Goal: Transaction & Acquisition: Purchase product/service

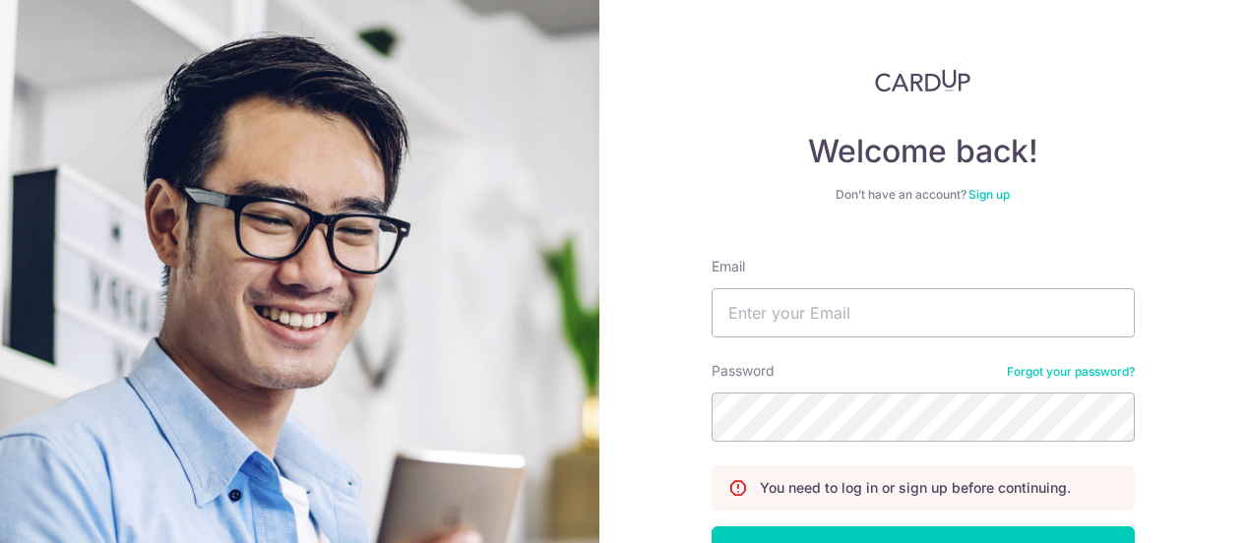
type input "[PERSON_NAME][EMAIL_ADDRESS][DOMAIN_NAME]"
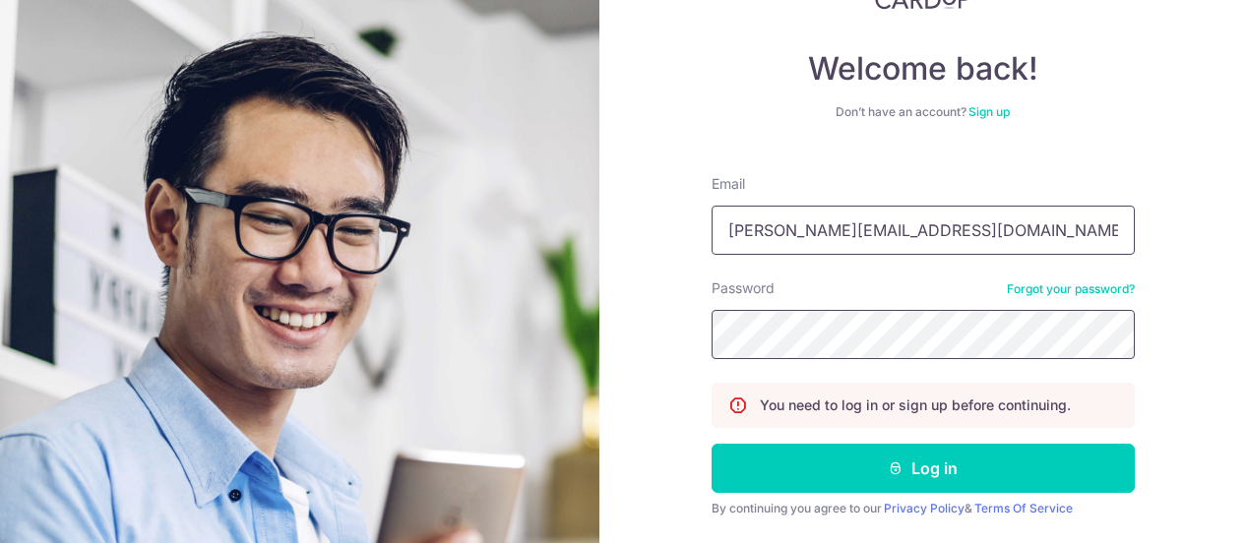
scroll to position [142, 0]
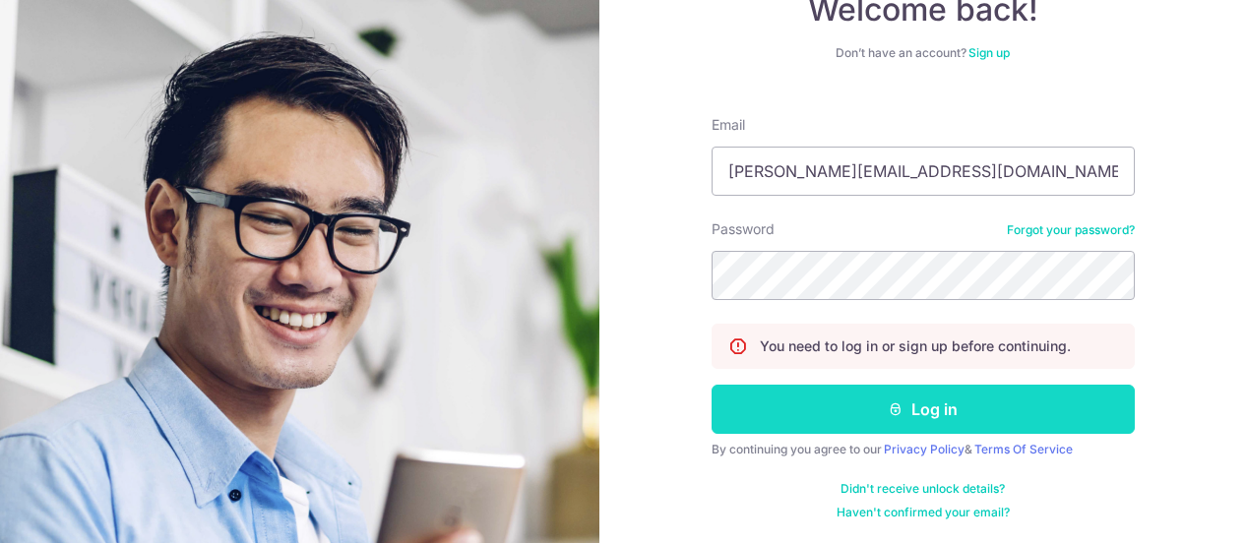
click at [877, 406] on button "Log in" at bounding box center [923, 409] width 423 height 49
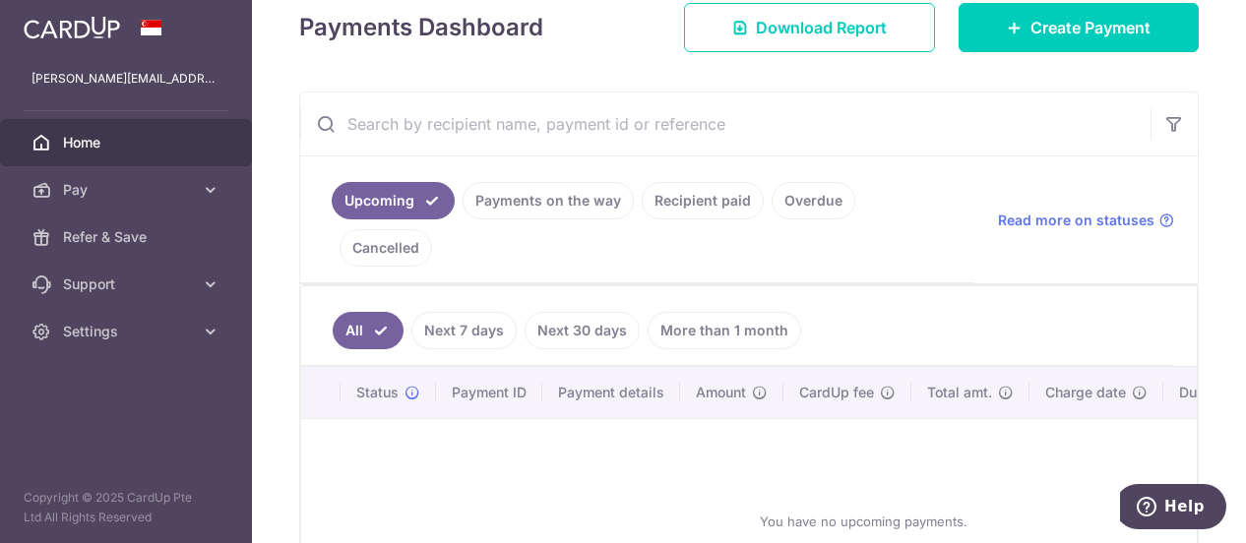
scroll to position [272, 0]
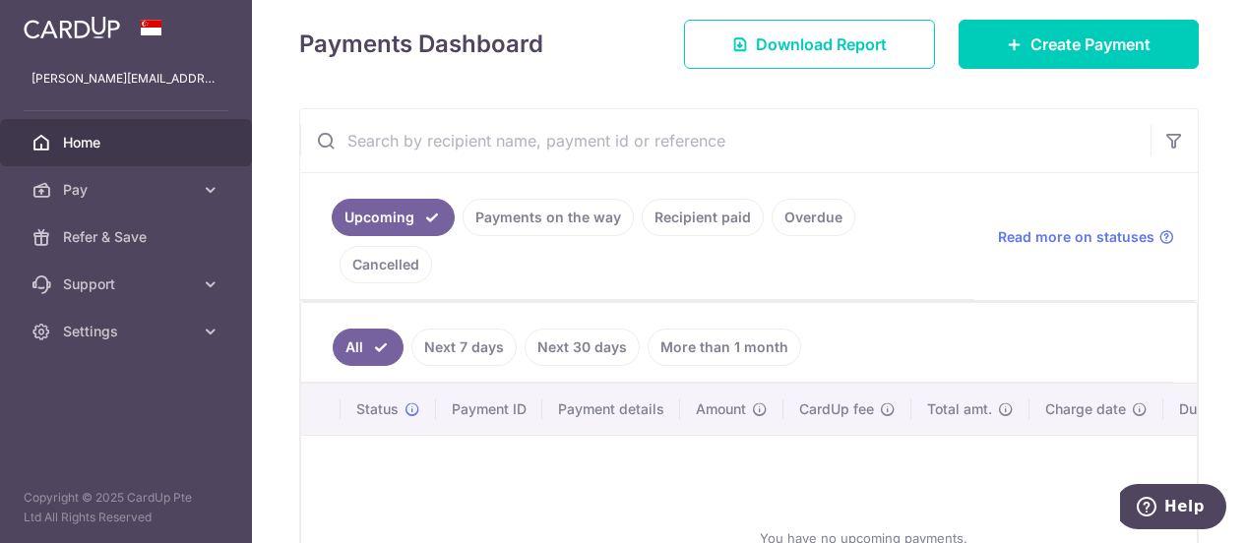
click at [516, 218] on link "Payments on the way" at bounding box center [548, 217] width 171 height 37
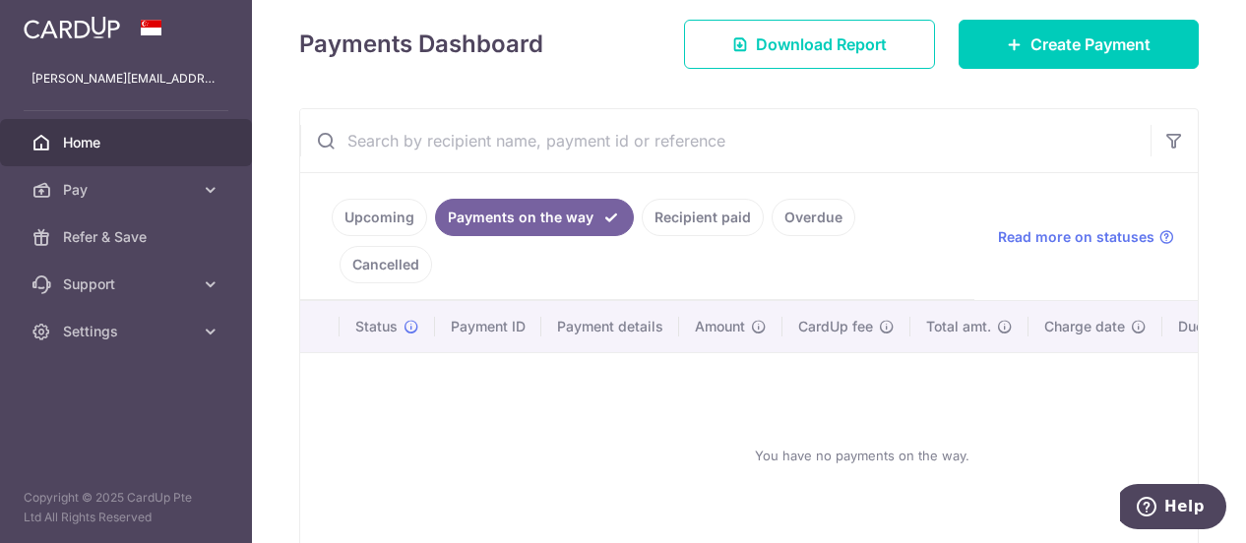
click at [384, 210] on link "Upcoming" at bounding box center [379, 217] width 95 height 37
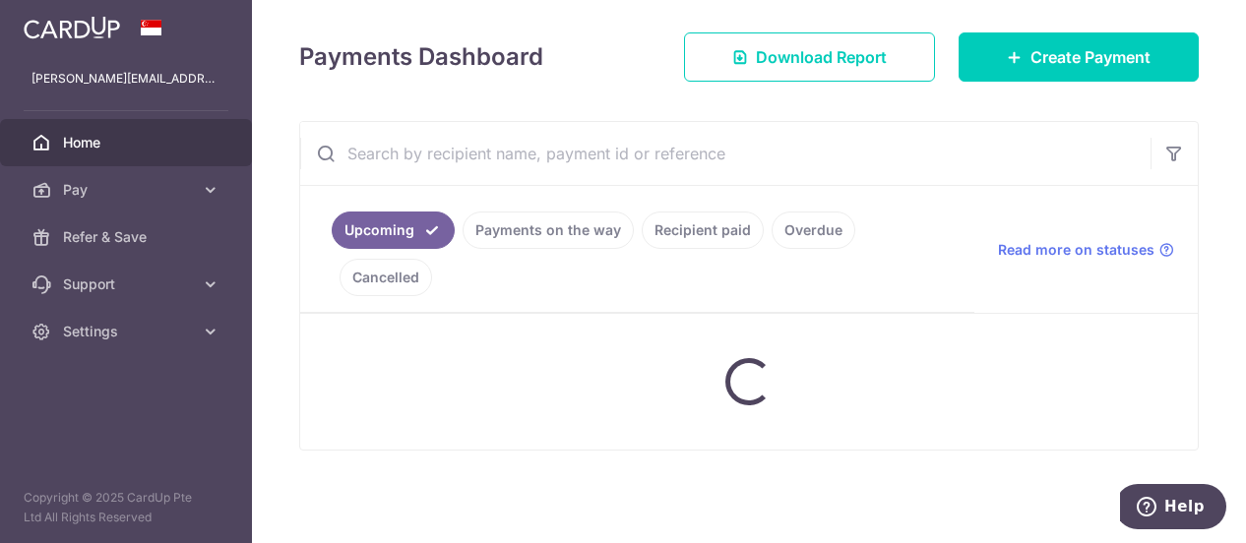
scroll to position [255, 0]
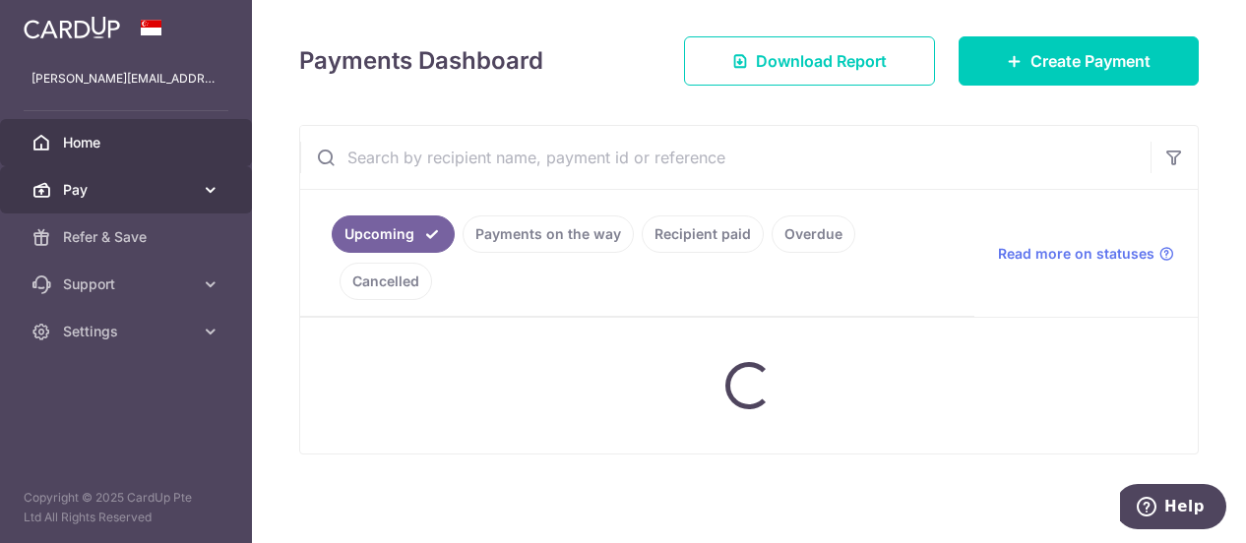
click at [207, 189] on icon at bounding box center [211, 190] width 20 height 20
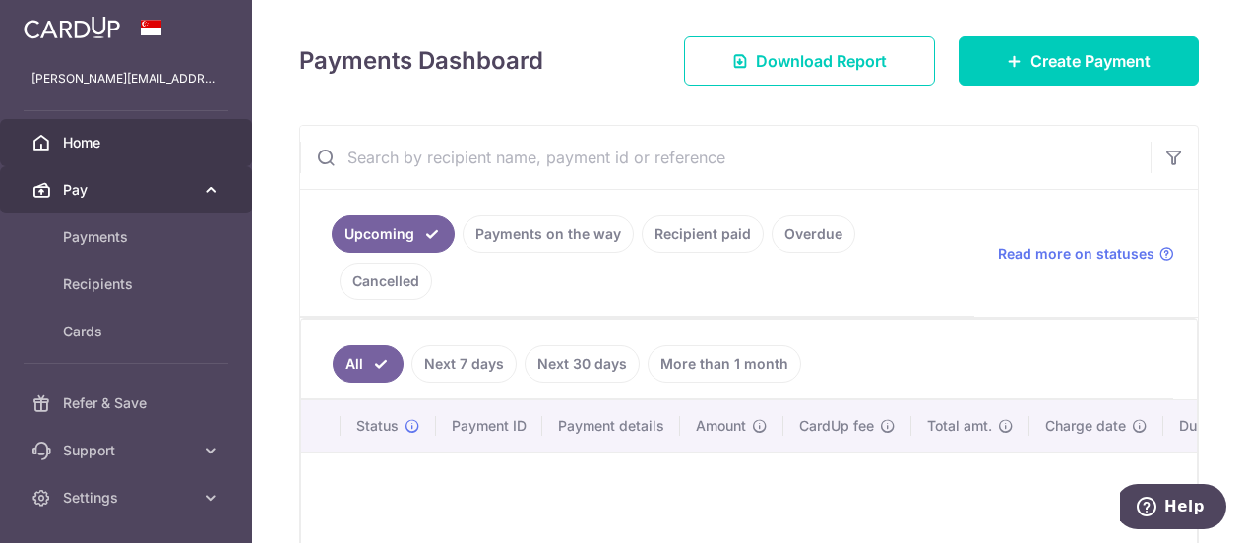
scroll to position [272, 0]
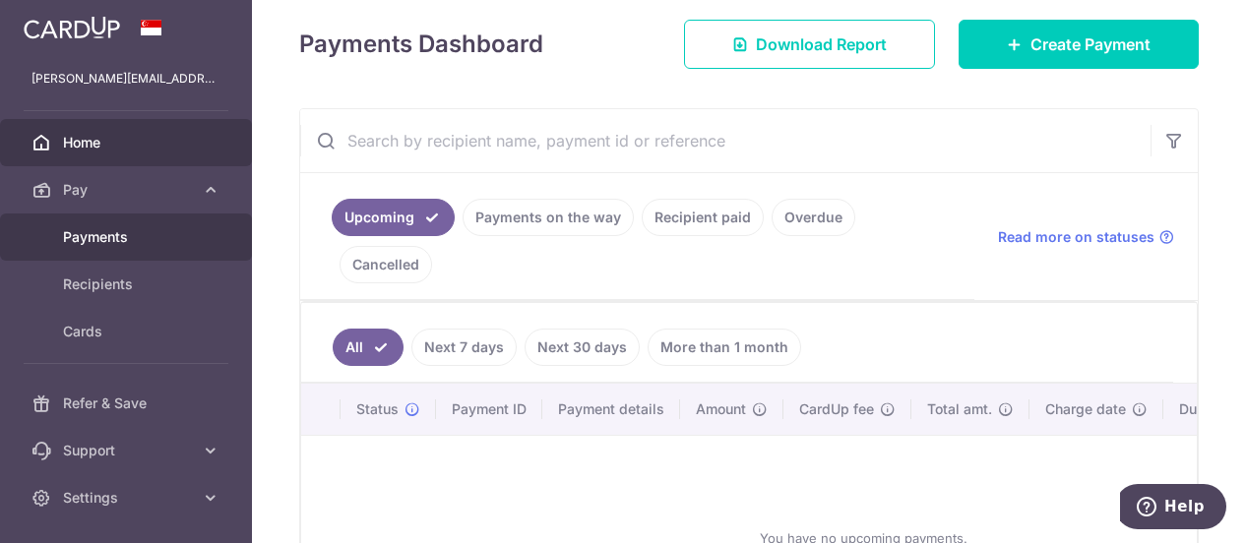
click at [127, 236] on span "Payments" at bounding box center [128, 237] width 130 height 20
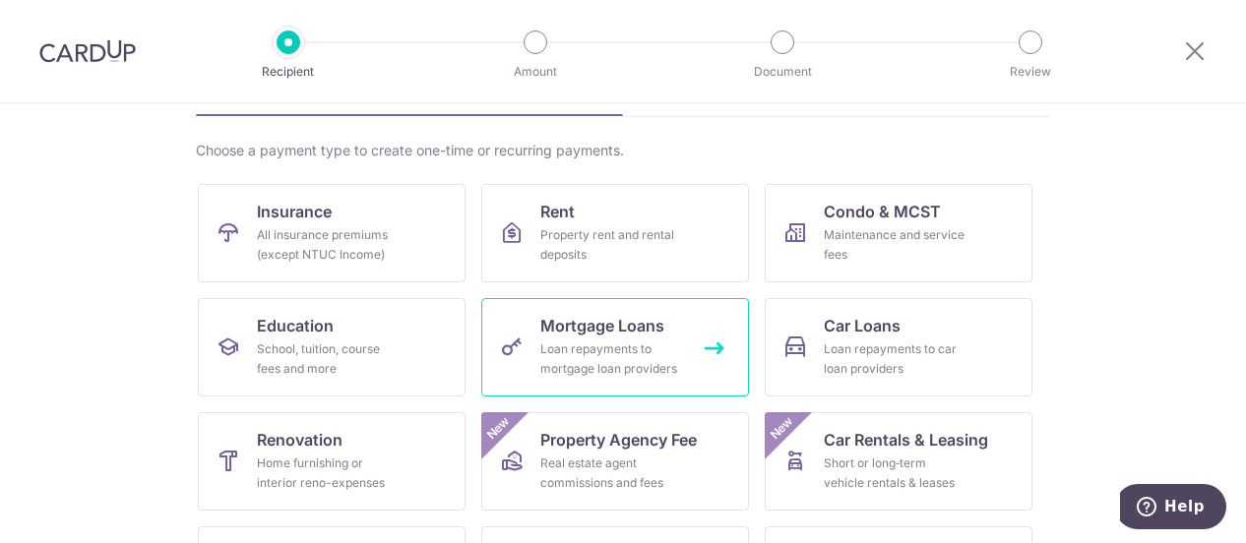
scroll to position [238, 0]
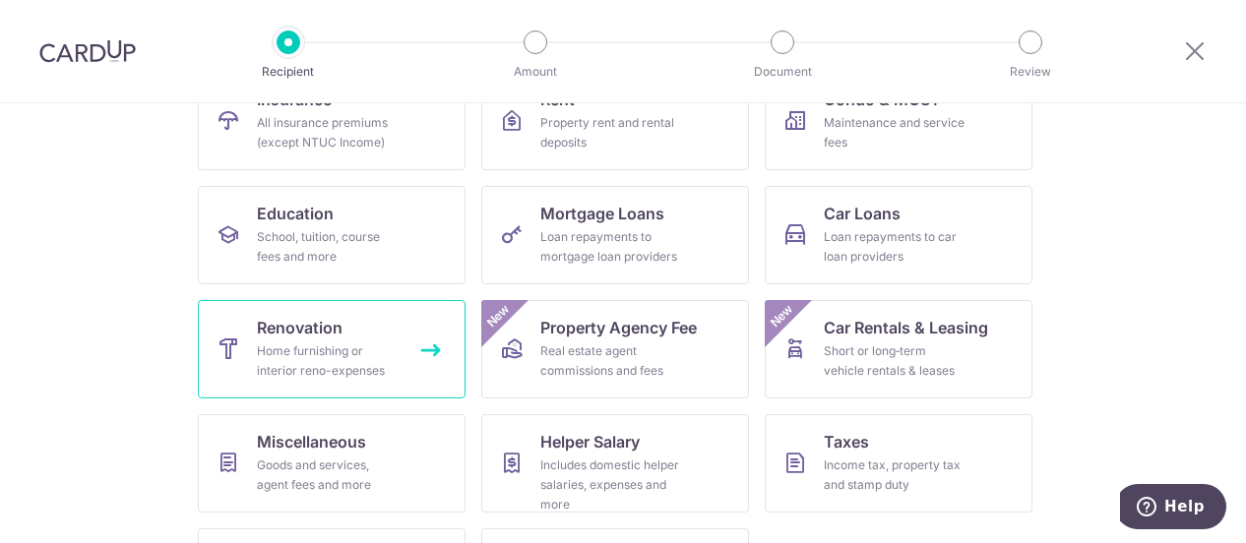
click at [317, 353] on div "Home furnishing or interior reno-expenses" at bounding box center [328, 361] width 142 height 39
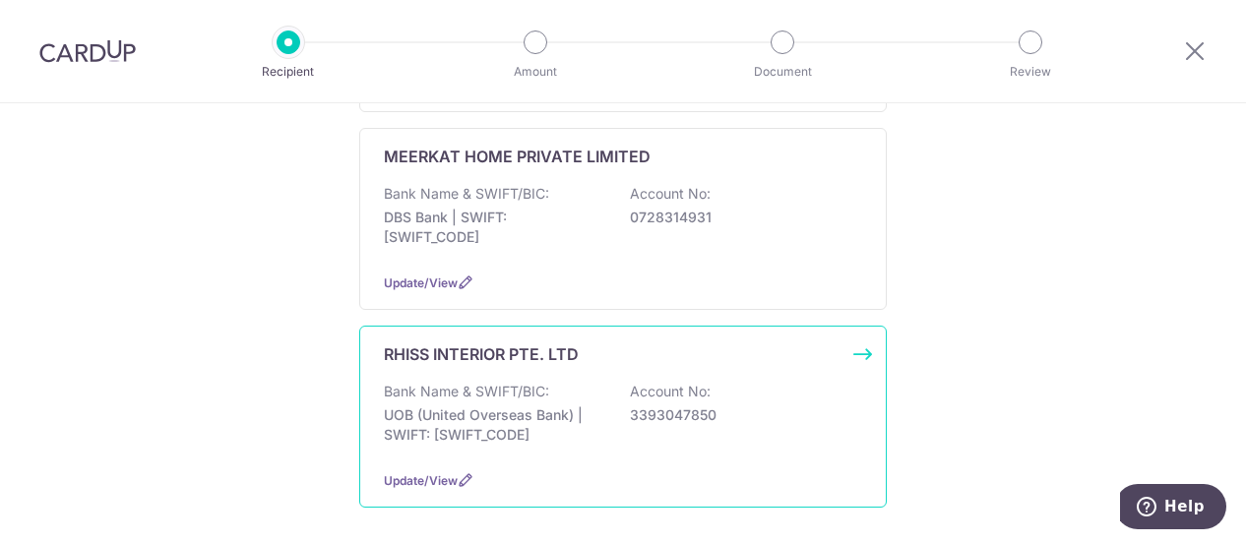
scroll to position [492, 0]
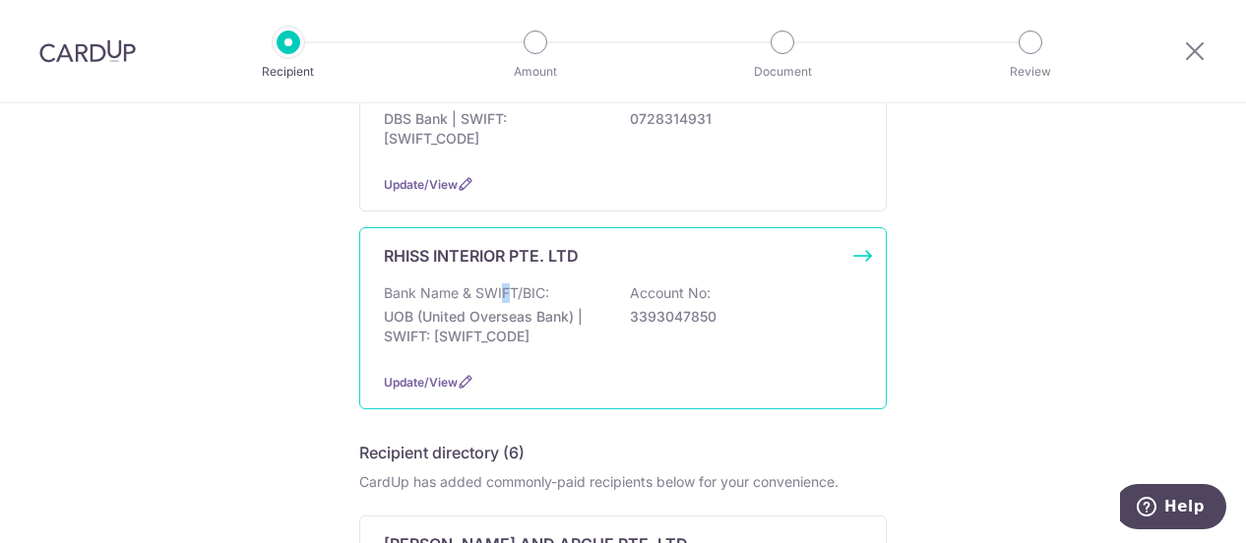
click at [498, 300] on p "Bank Name & SWIFT/BIC:" at bounding box center [466, 293] width 165 height 20
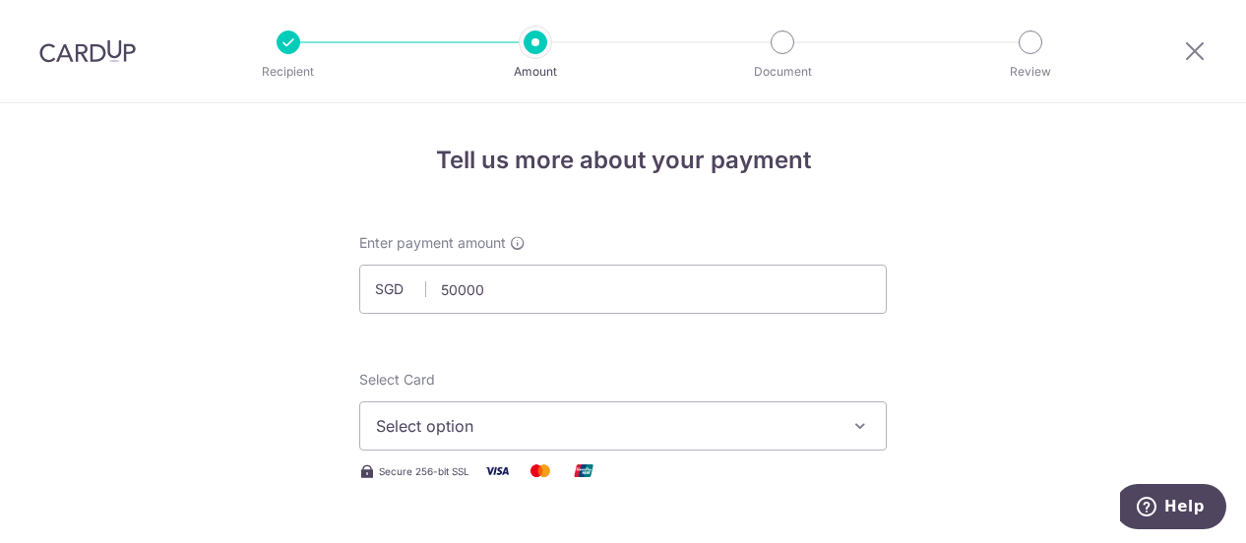
type input "50,000.00"
click at [570, 440] on button "Select option" at bounding box center [623, 426] width 528 height 49
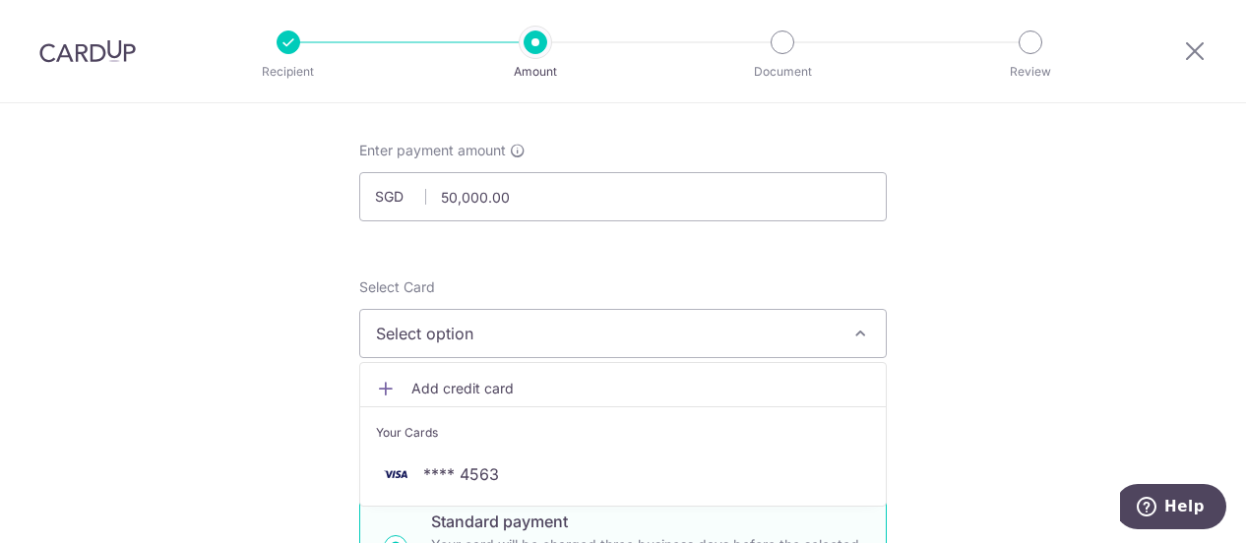
scroll to position [197, 0]
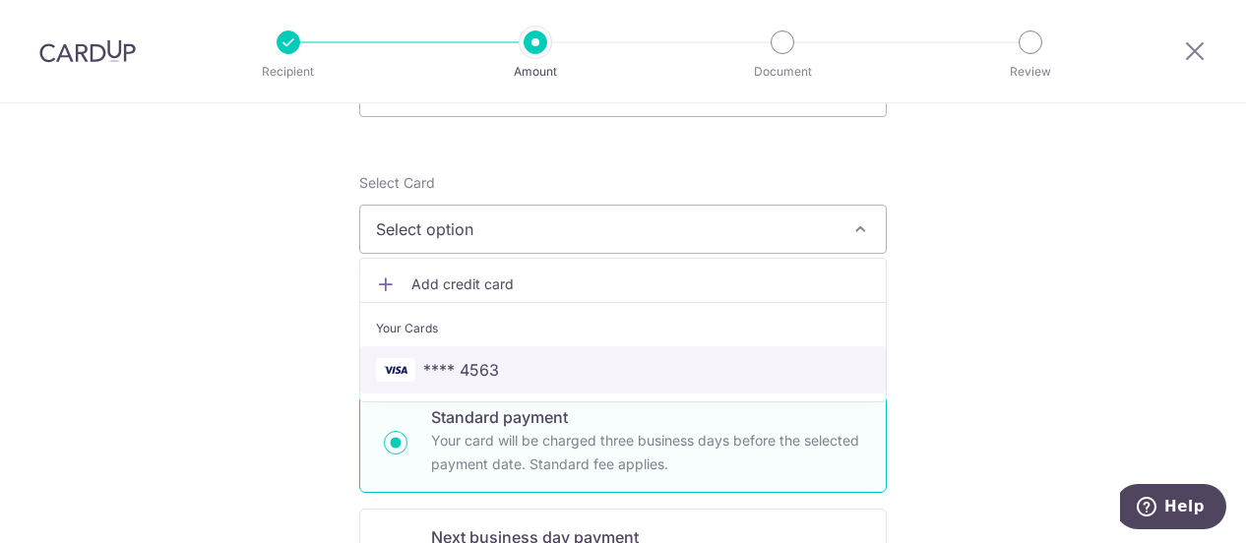
click at [484, 367] on span "**** 4563" at bounding box center [461, 370] width 76 height 24
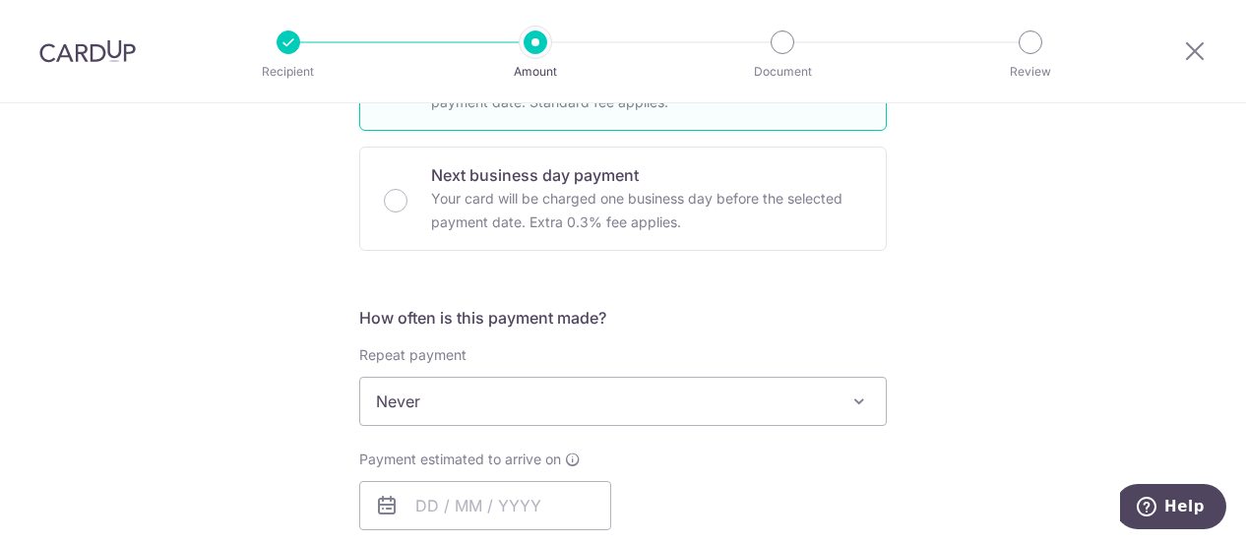
scroll to position [591, 0]
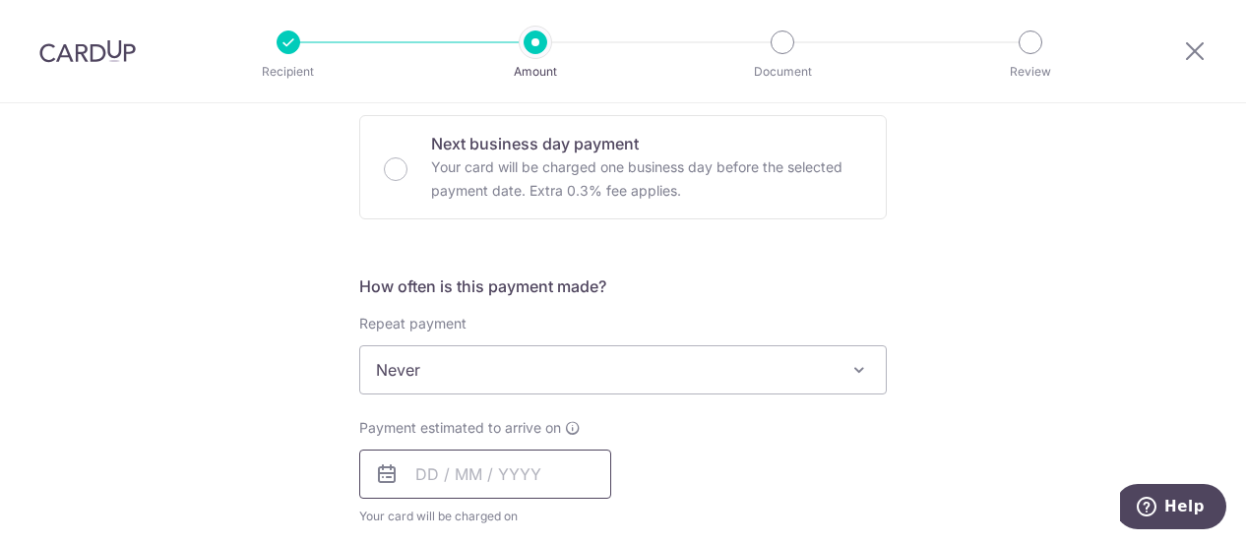
click at [480, 462] on input "text" at bounding box center [485, 474] width 252 height 49
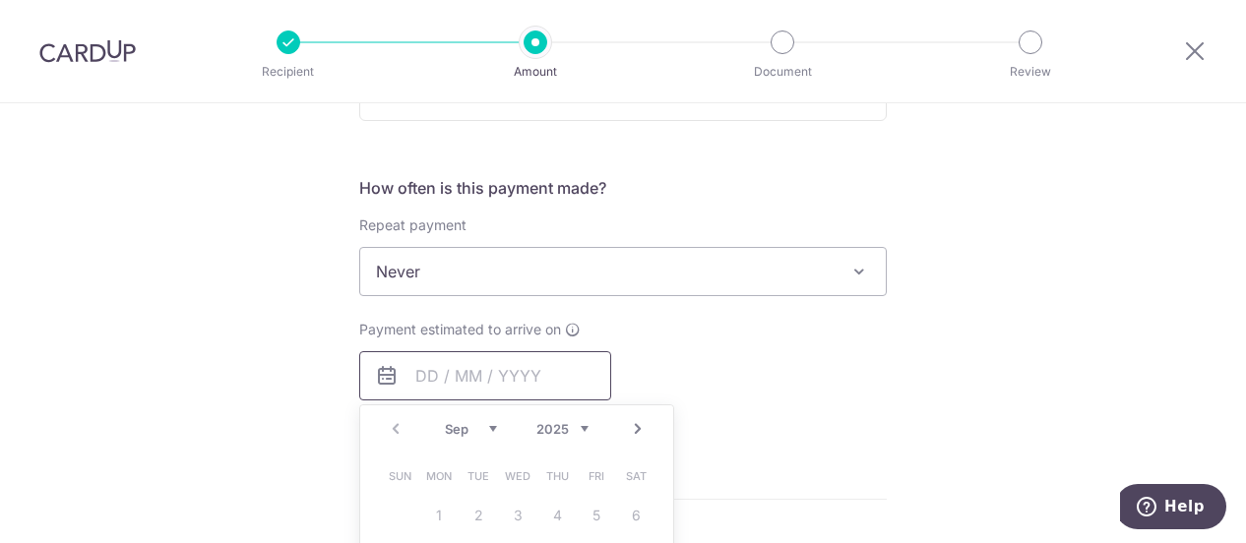
scroll to position [787, 0]
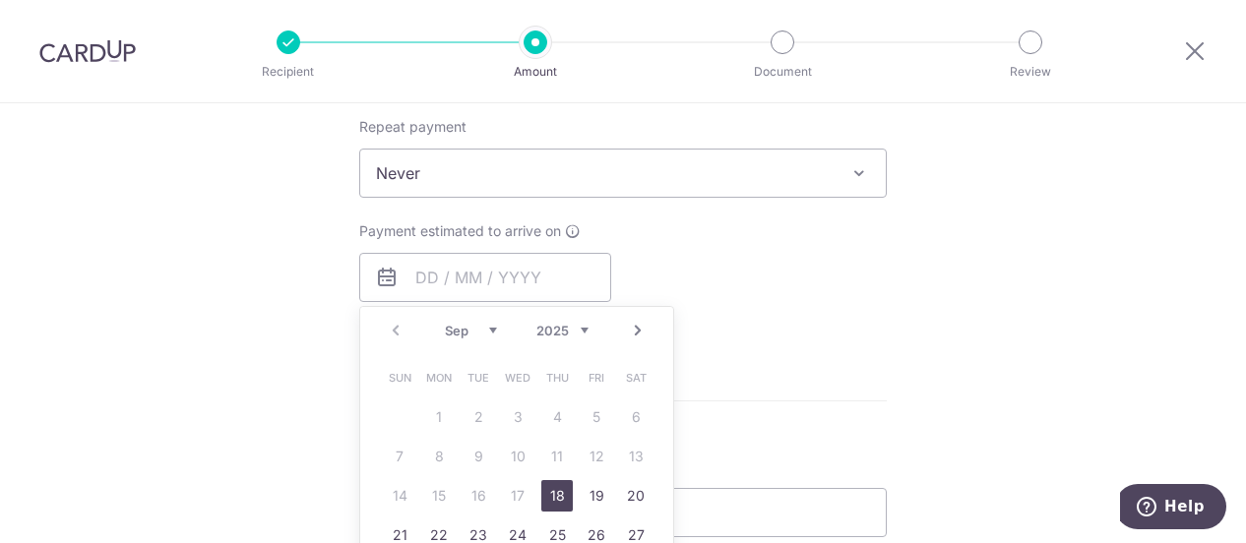
click at [555, 491] on link "18" at bounding box center [556, 495] width 31 height 31
type input "18/09/2025"
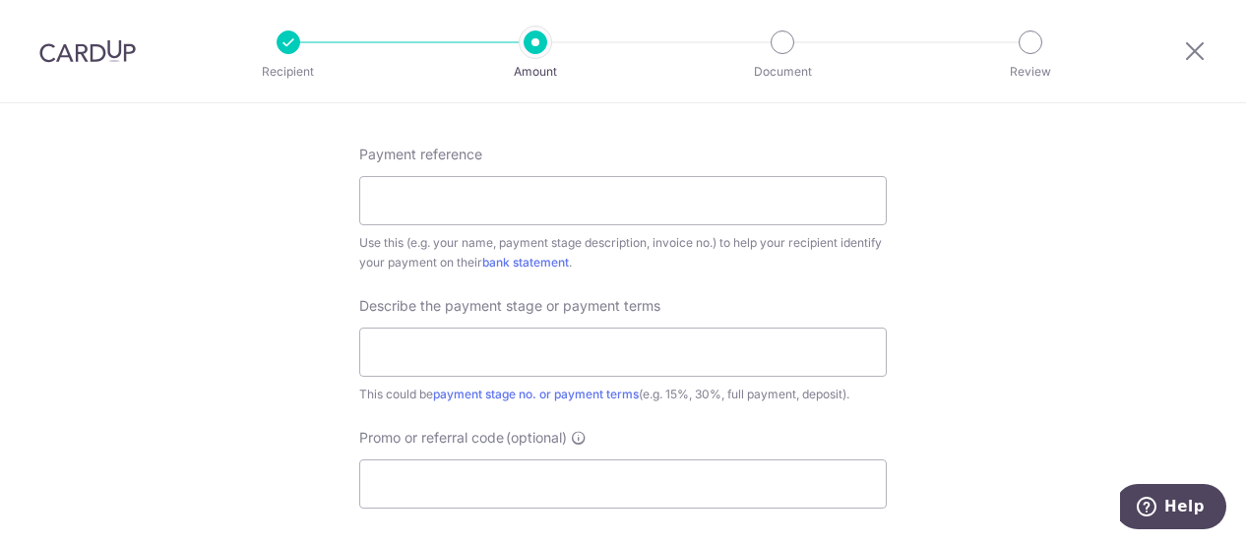
scroll to position [1181, 0]
click at [491, 202] on input "Payment reference" at bounding box center [623, 199] width 528 height 49
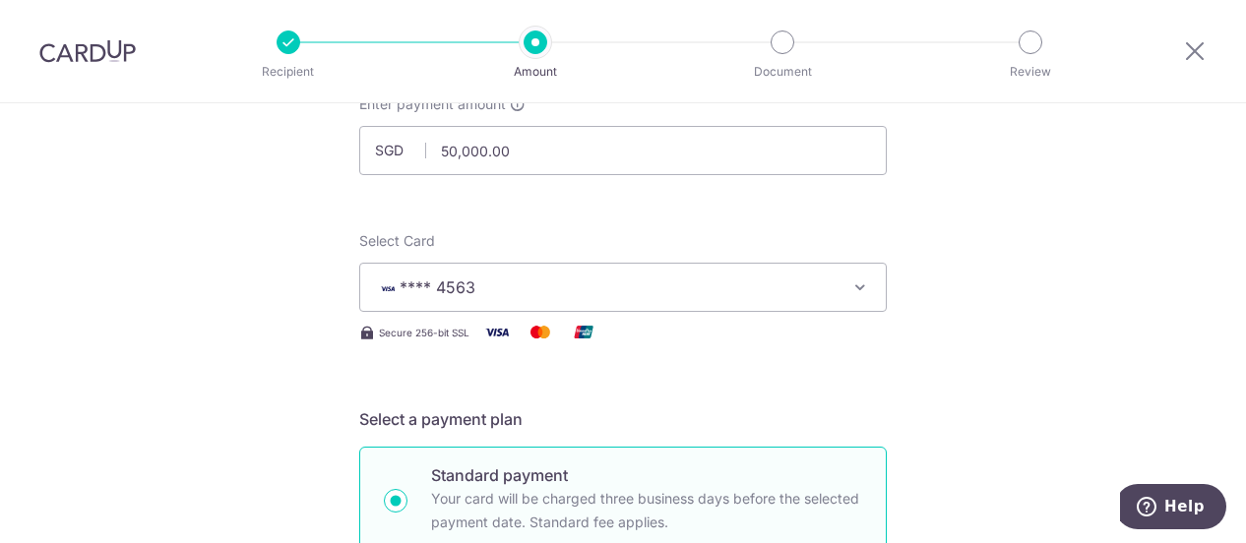
scroll to position [0, 0]
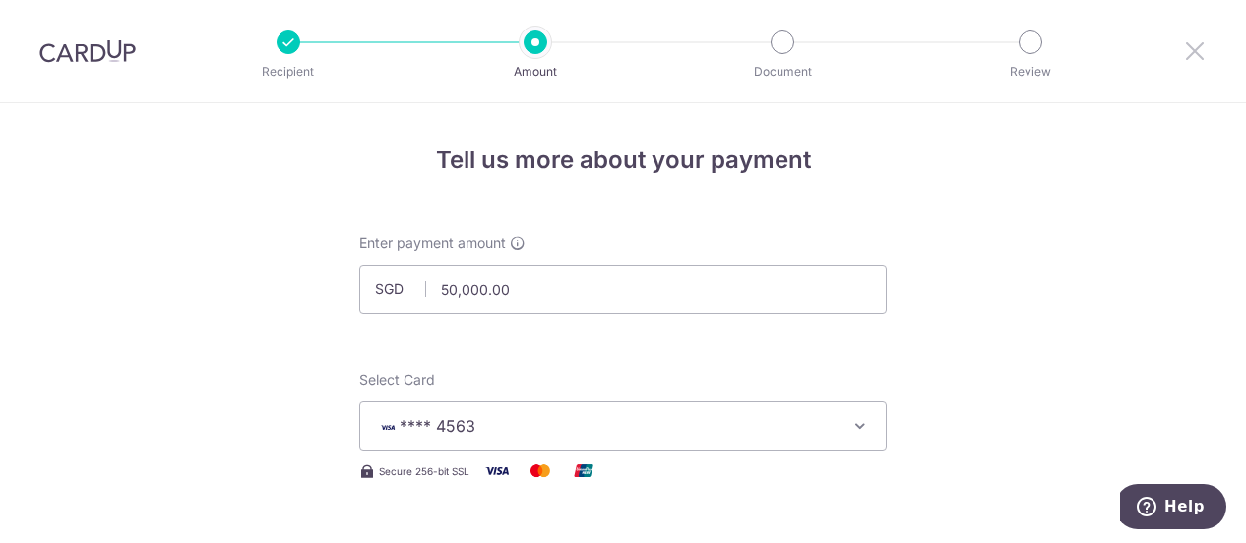
click at [1195, 51] on icon at bounding box center [1195, 50] width 24 height 25
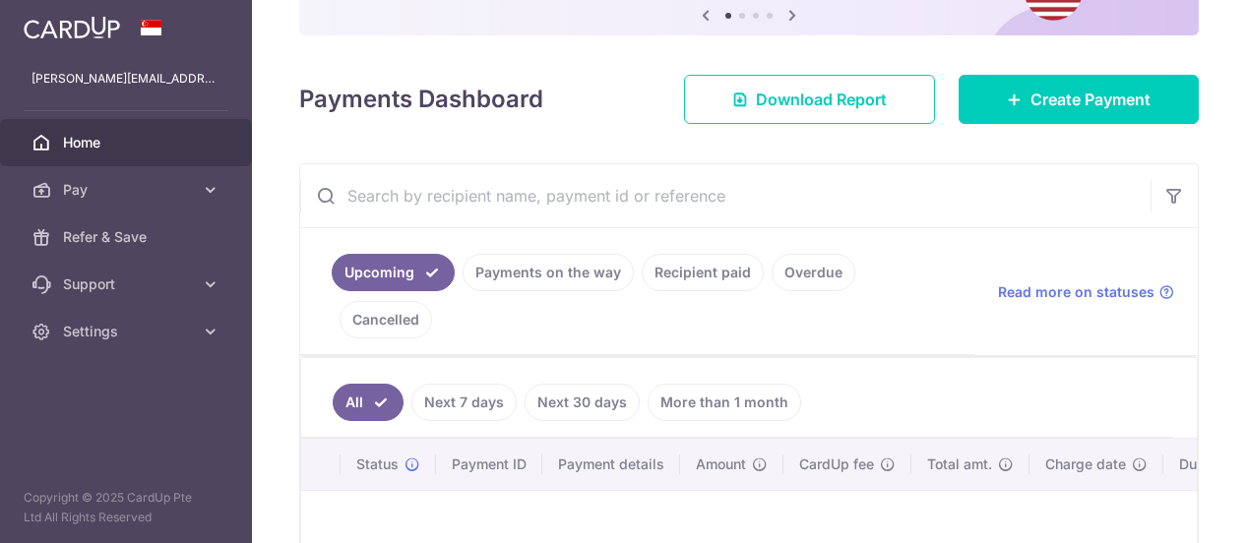
scroll to position [197, 0]
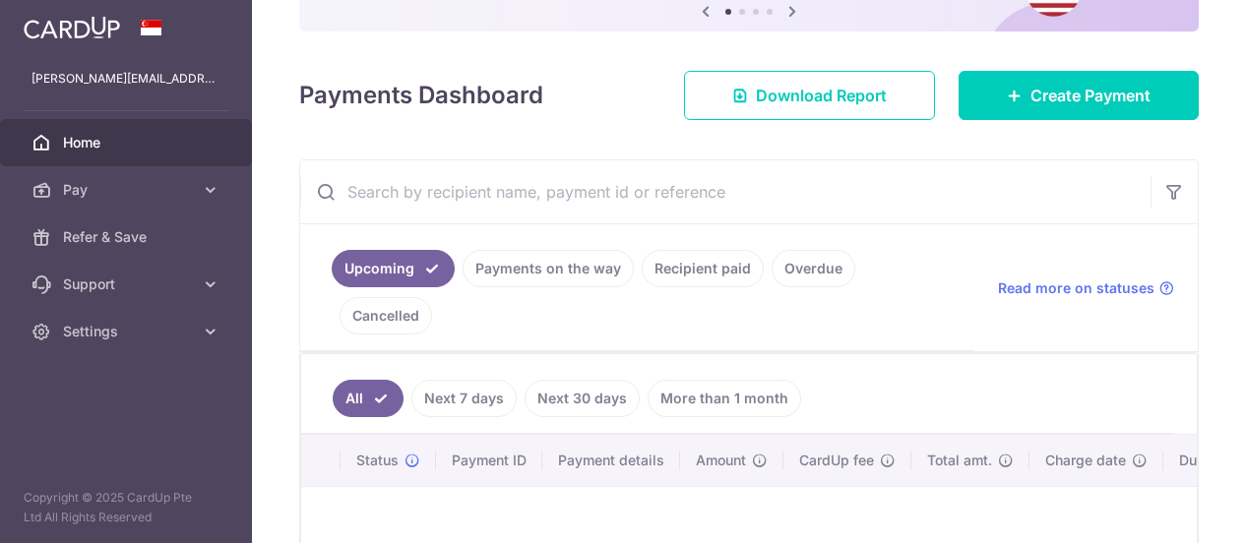
click at [695, 267] on link "Recipient paid" at bounding box center [703, 268] width 122 height 37
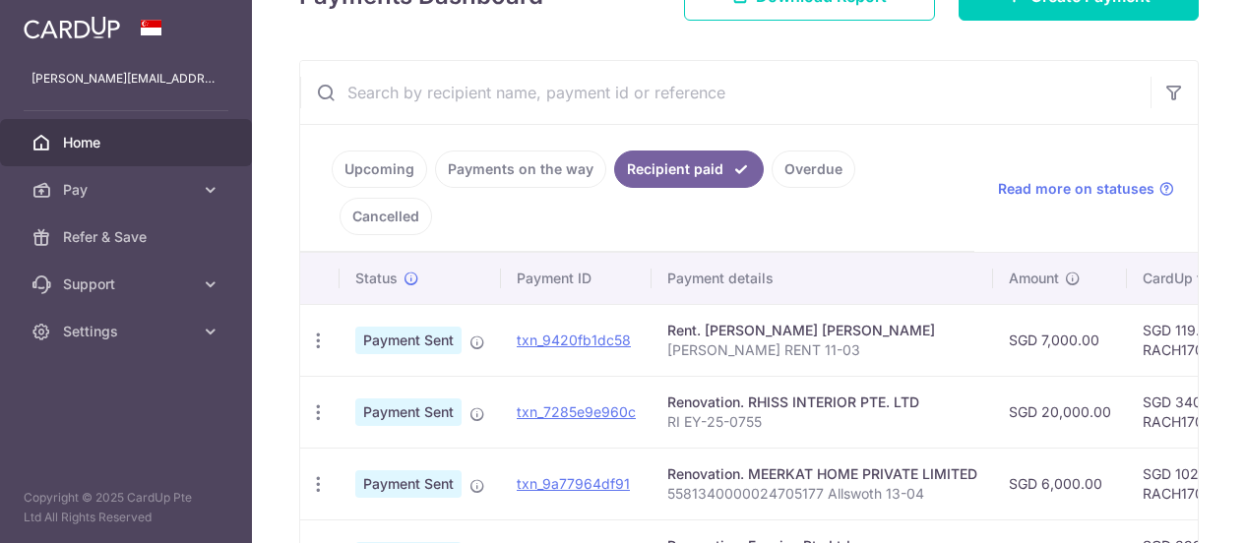
scroll to position [394, 0]
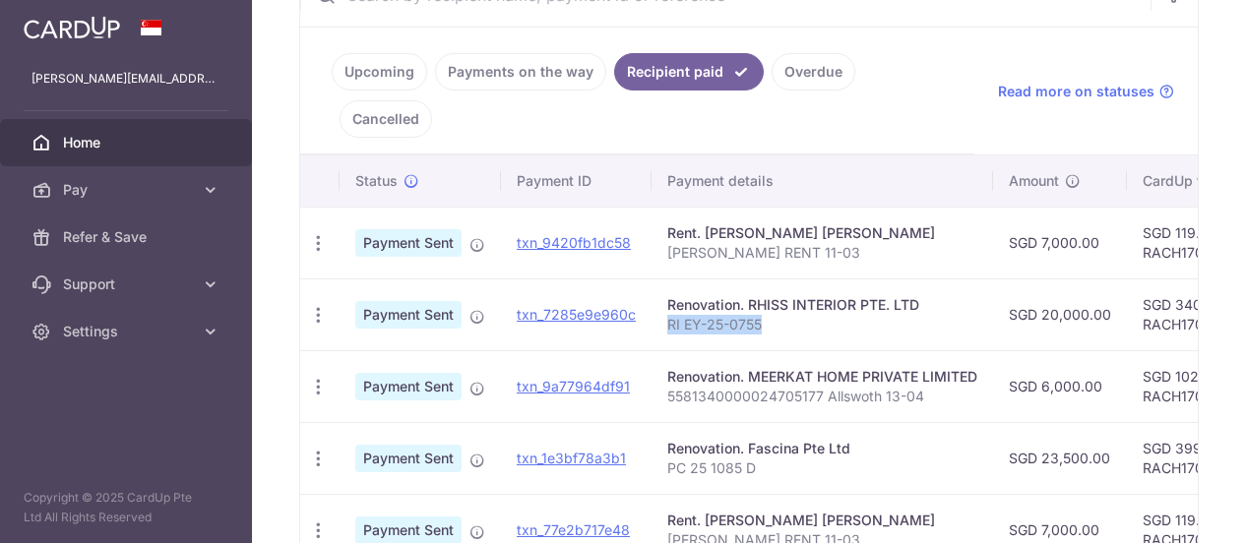
drag, startPoint x: 762, startPoint y: 315, endPoint x: 663, endPoint y: 317, distance: 98.4
click at [663, 317] on td "Renovation. RHISS INTERIOR PTE. LTD RI EY-25-0755" at bounding box center [823, 315] width 342 height 72
copy p "RI EY-25-0755"
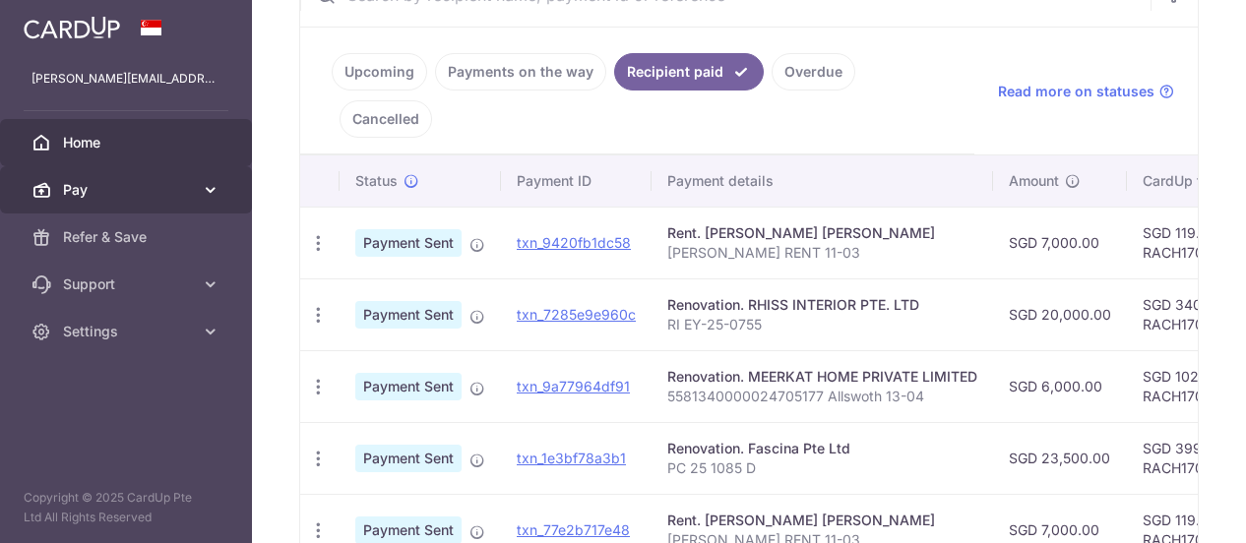
click at [212, 190] on icon at bounding box center [211, 190] width 20 height 20
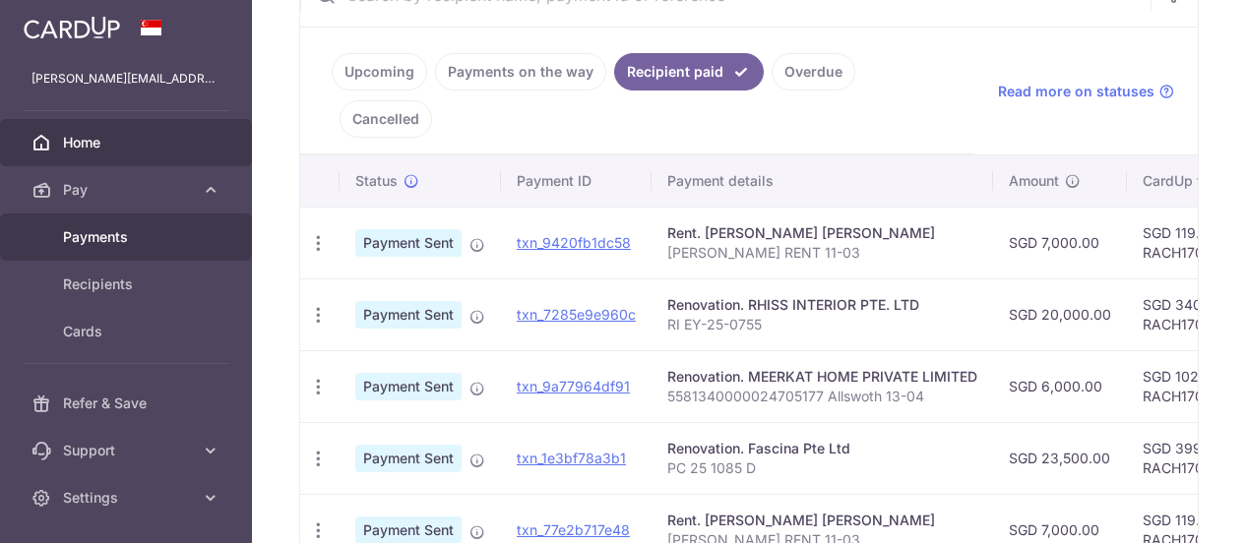
click at [130, 239] on span "Payments" at bounding box center [128, 237] width 130 height 20
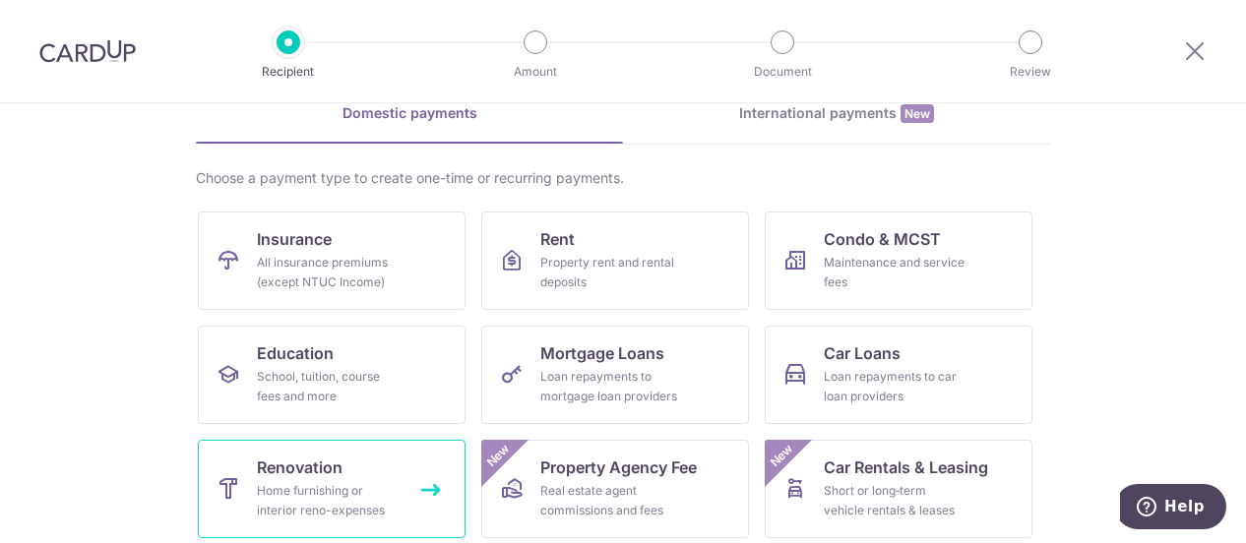
click at [353, 475] on link "Renovation Home furnishing or interior reno-expenses" at bounding box center [332, 489] width 268 height 98
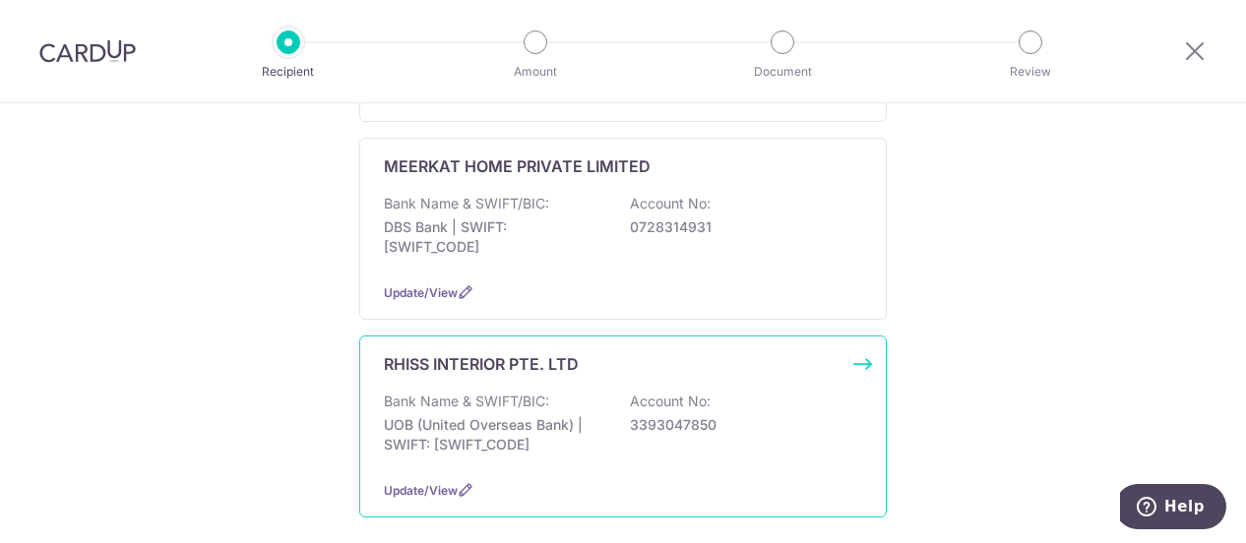
scroll to position [492, 0]
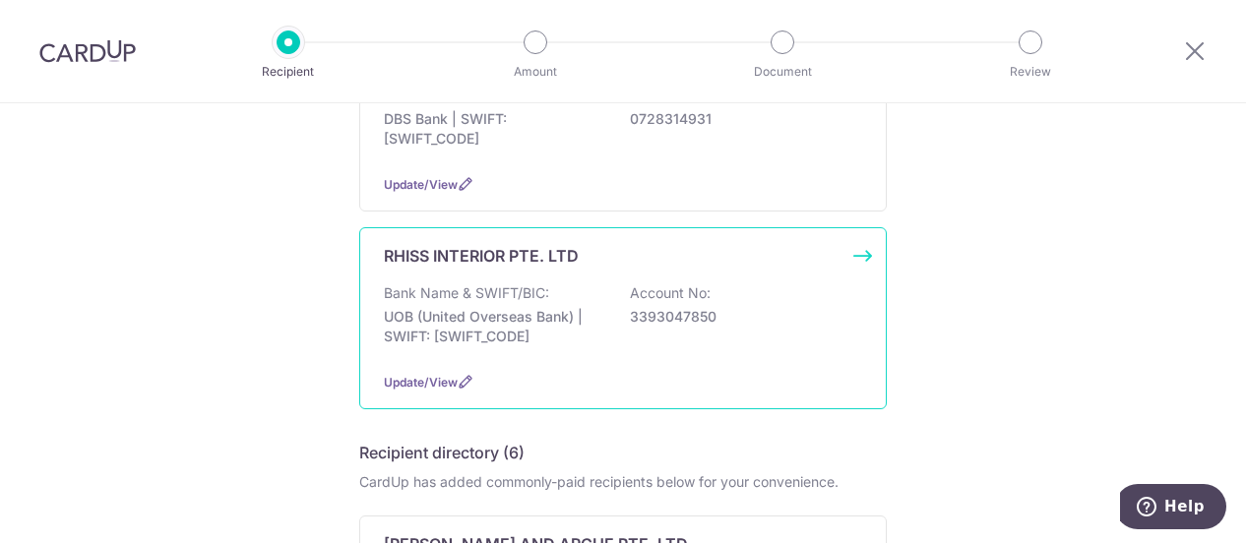
click at [463, 313] on p "UOB (United Overseas Bank) | SWIFT: UOVBSGSGXXX" at bounding box center [494, 326] width 220 height 39
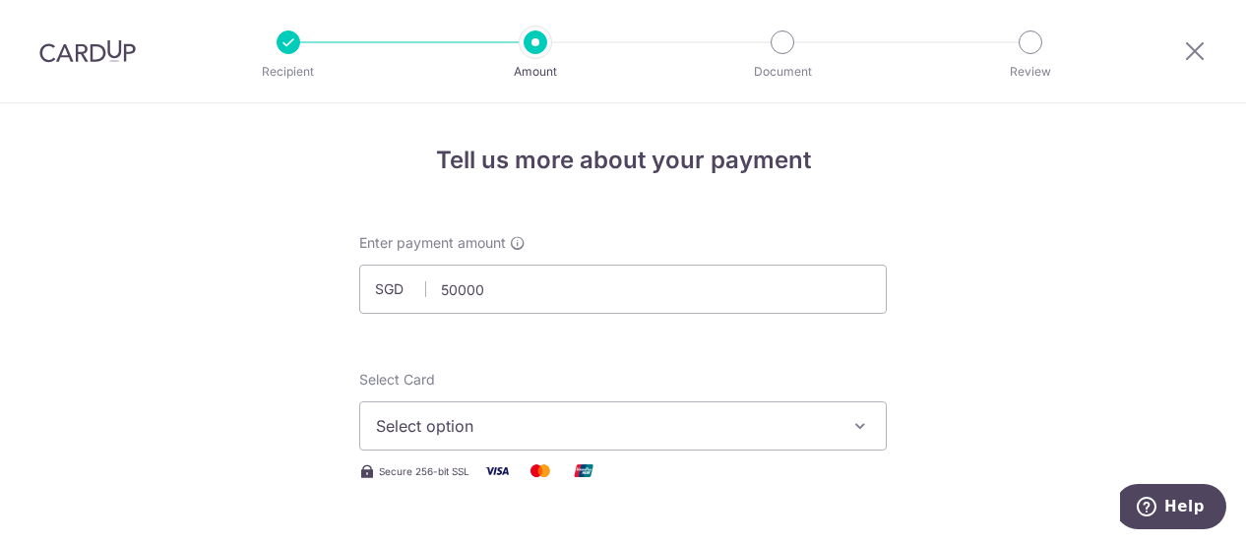
type input "50,000.00"
click at [646, 422] on span "Select option" at bounding box center [605, 426] width 459 height 24
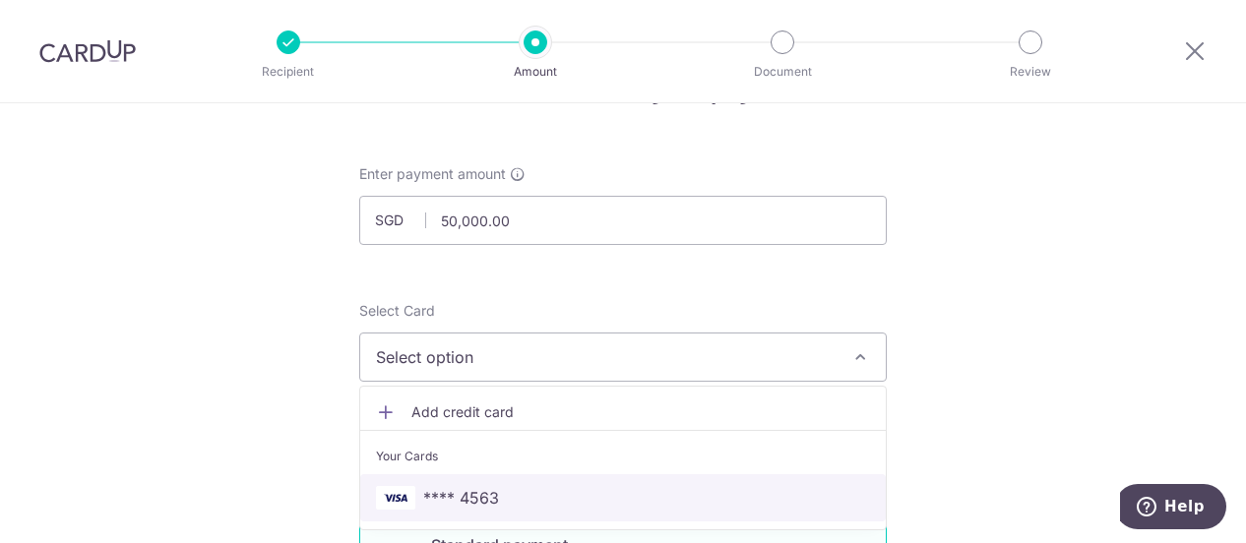
scroll to position [98, 0]
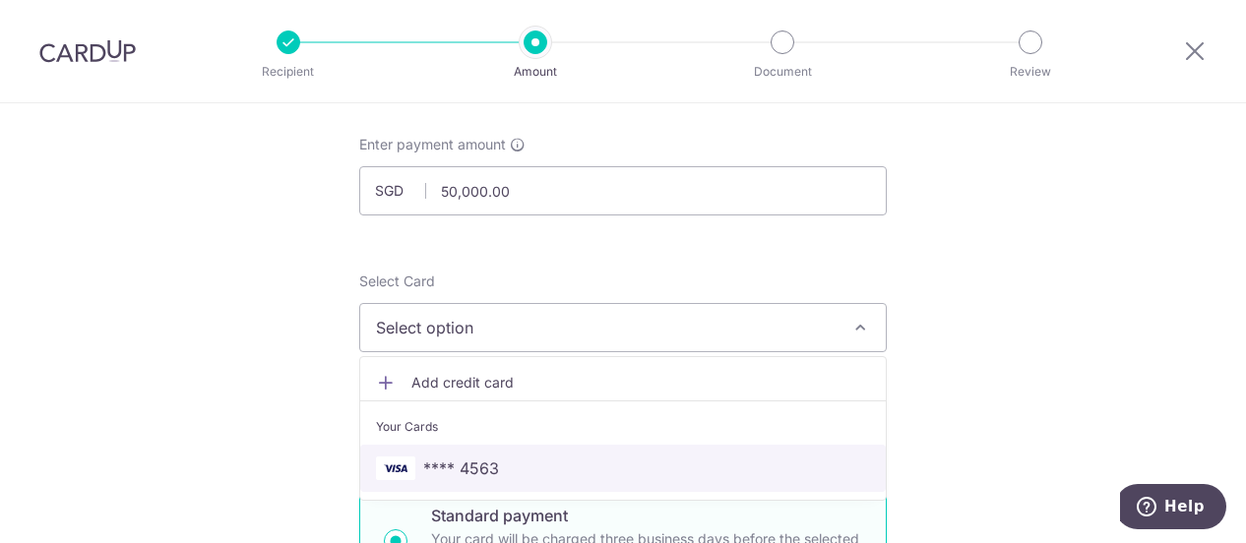
click at [473, 462] on span "**** 4563" at bounding box center [461, 469] width 76 height 24
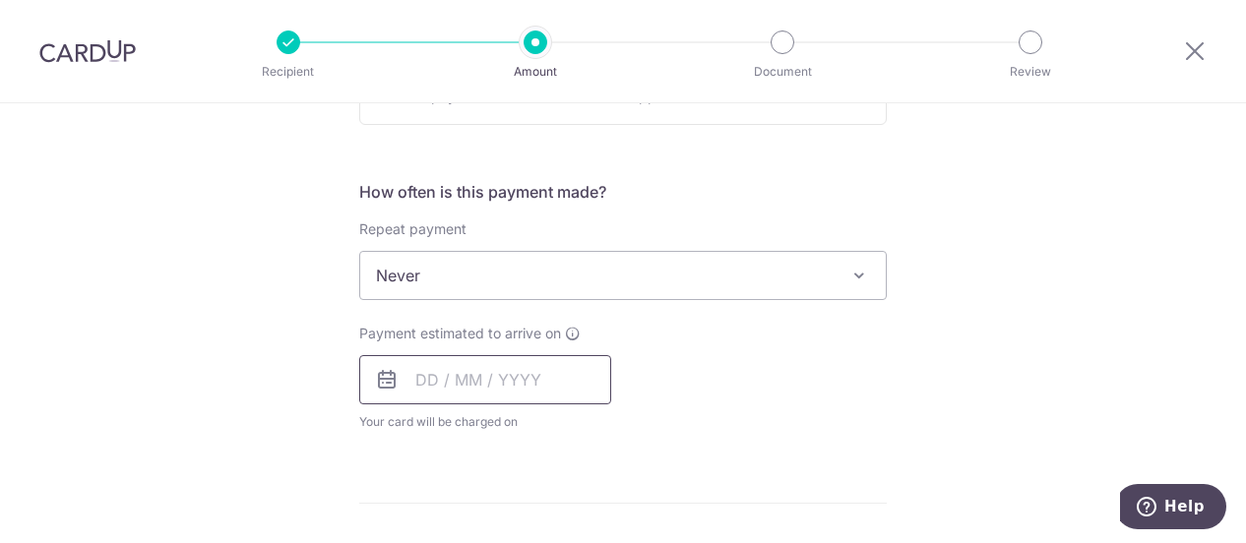
scroll to position [689, 0]
drag, startPoint x: 419, startPoint y: 377, endPoint x: 436, endPoint y: 383, distance: 17.7
click at [419, 378] on input "text" at bounding box center [485, 375] width 252 height 49
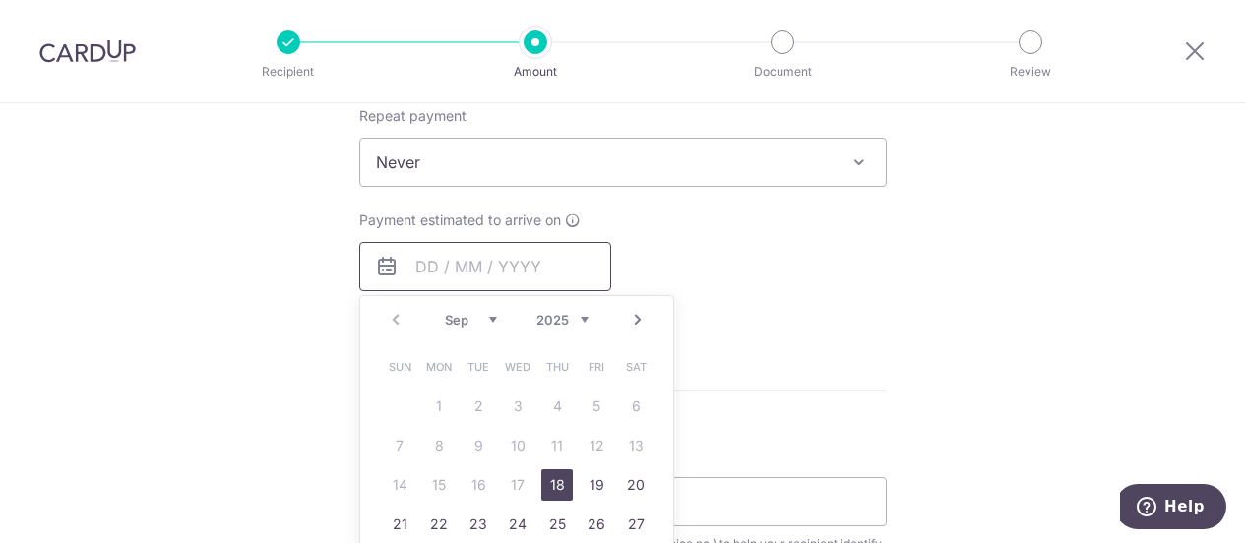
scroll to position [886, 0]
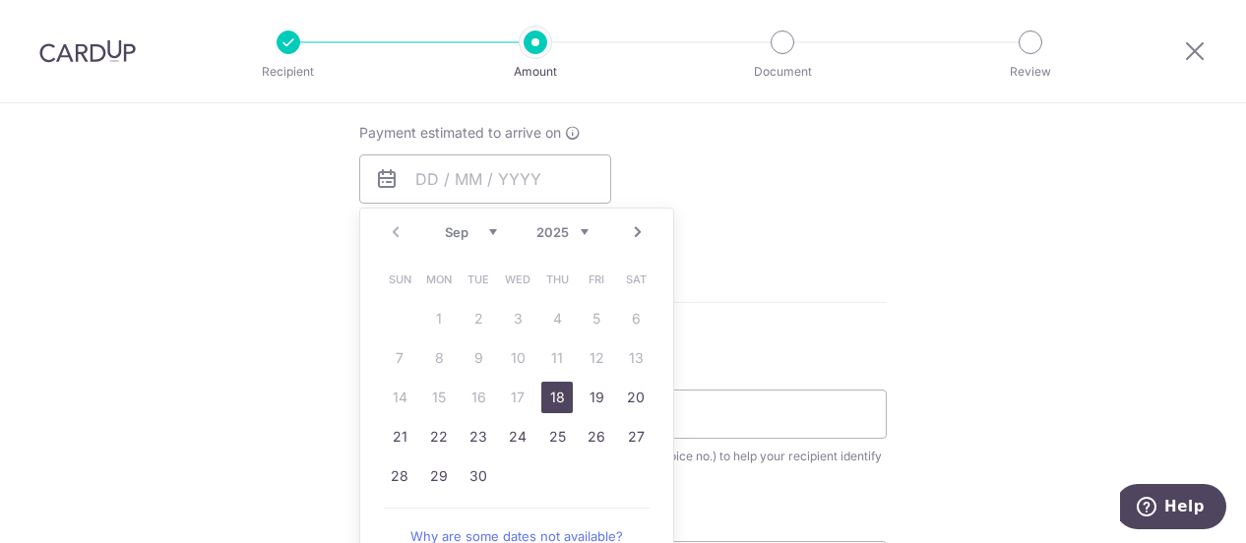
click at [549, 396] on link "18" at bounding box center [556, 397] width 31 height 31
type input "[DATE]"
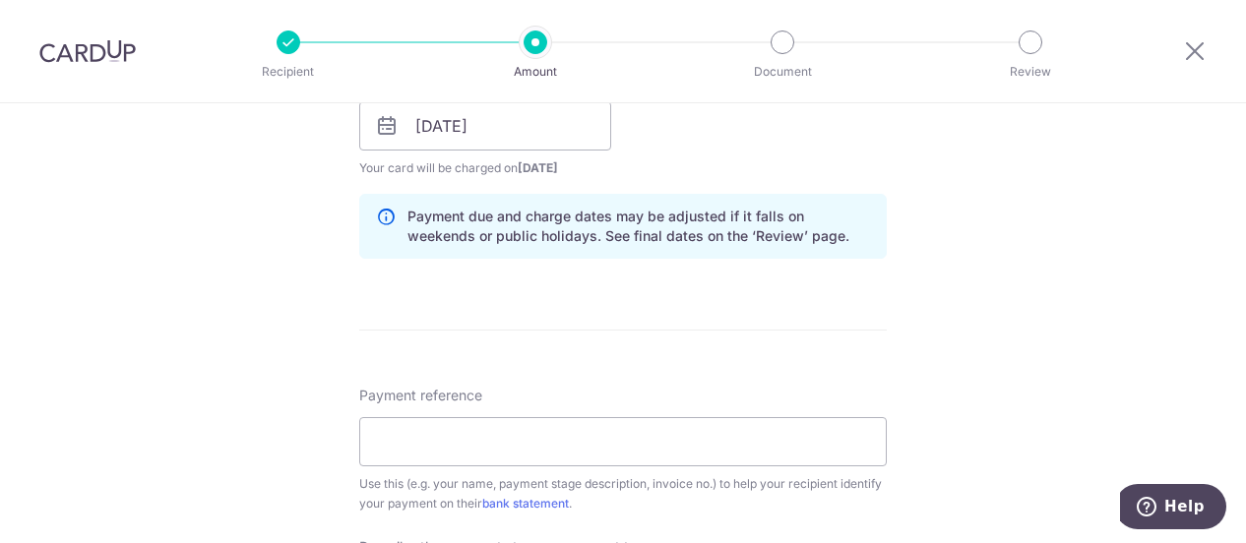
scroll to position [1083, 0]
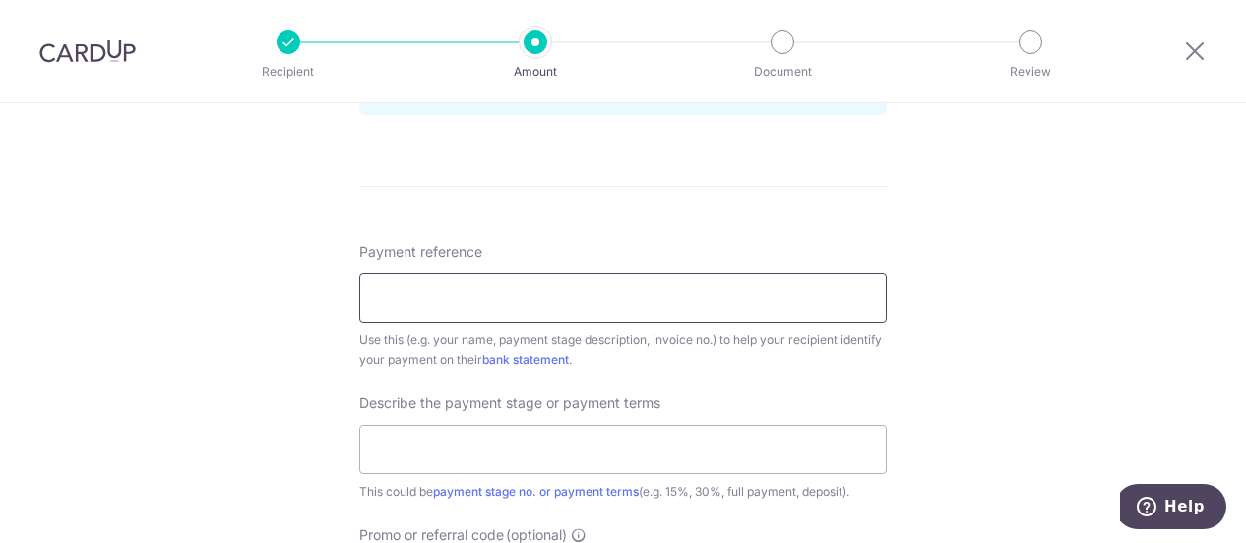
click at [484, 308] on input "Payment reference" at bounding box center [623, 298] width 528 height 49
paste input "RI EY-25-0755"
type input "RI EY-25-0755"
click at [468, 448] on input "text" at bounding box center [623, 449] width 528 height 49
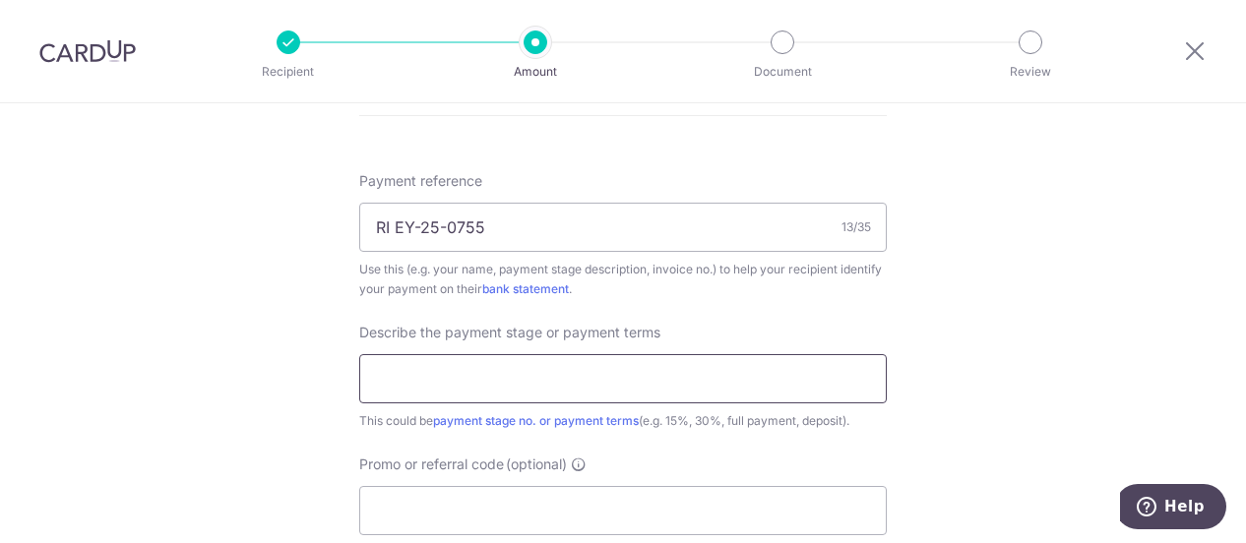
scroll to position [1181, 0]
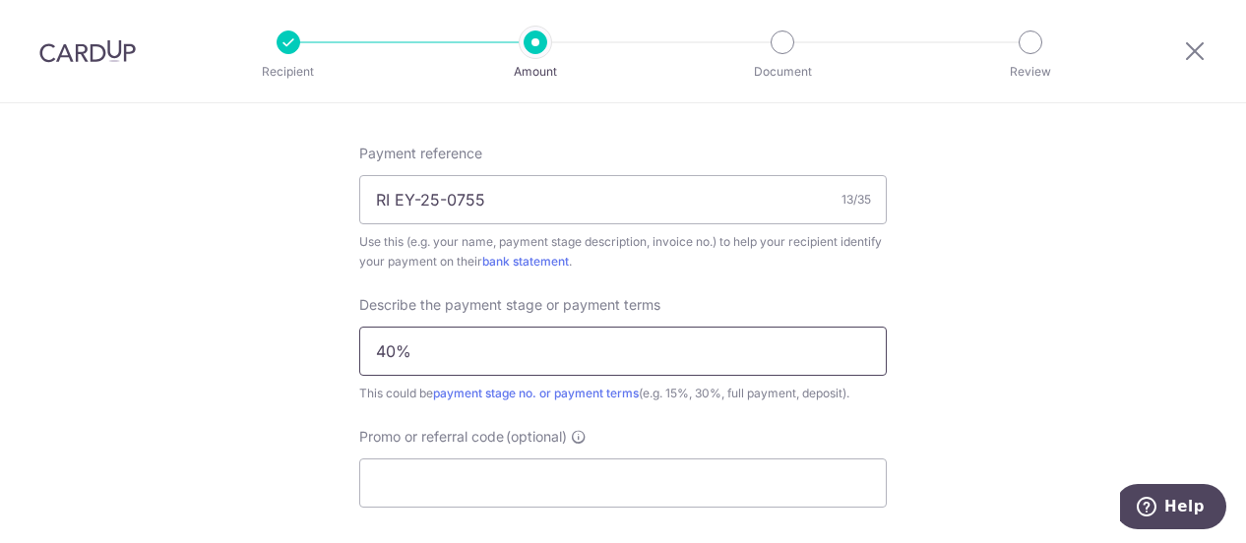
click at [366, 352] on input "40%" at bounding box center [623, 351] width 528 height 49
type input "2nd payment 40%"
click at [432, 499] on input "Promo or referral code (optional)" at bounding box center [623, 483] width 528 height 49
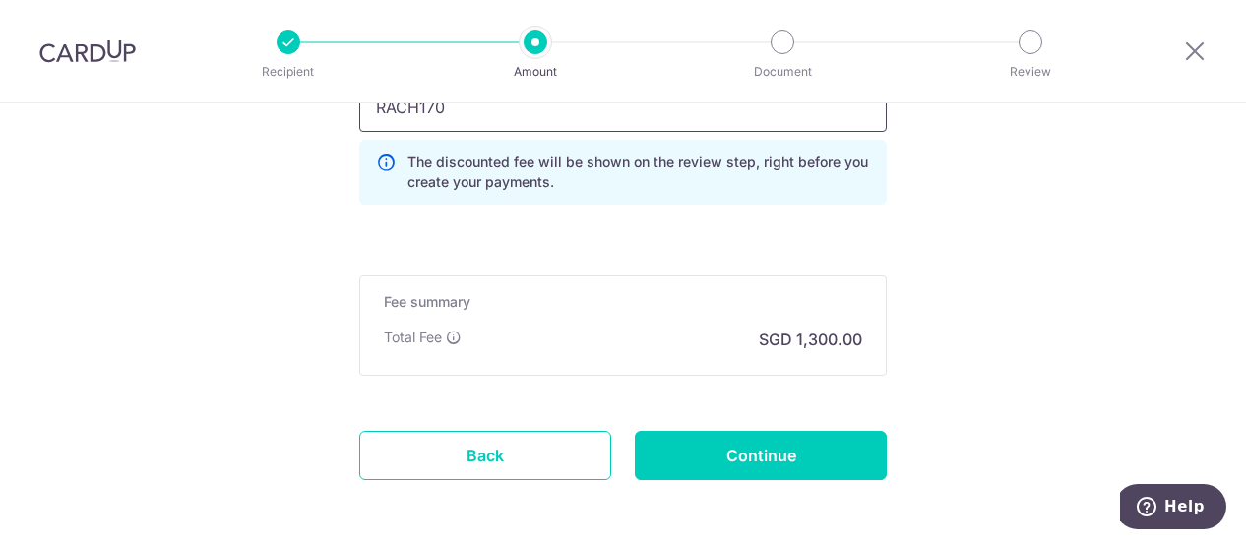
scroll to position [1636, 0]
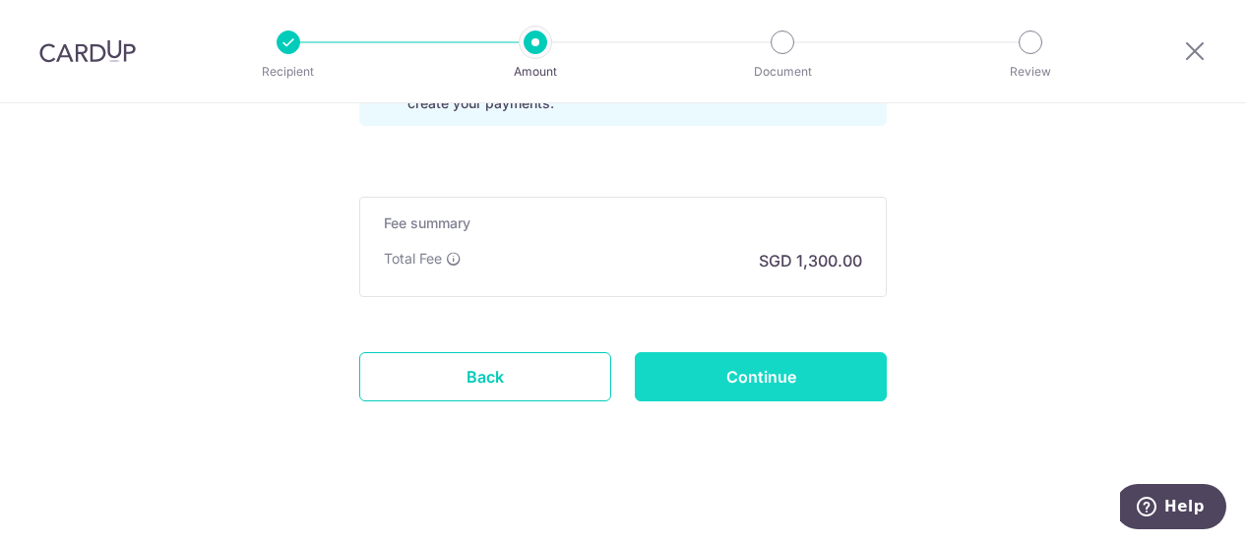
type input "RACH170"
click at [713, 371] on input "Continue" at bounding box center [761, 376] width 252 height 49
type input "Create Schedule"
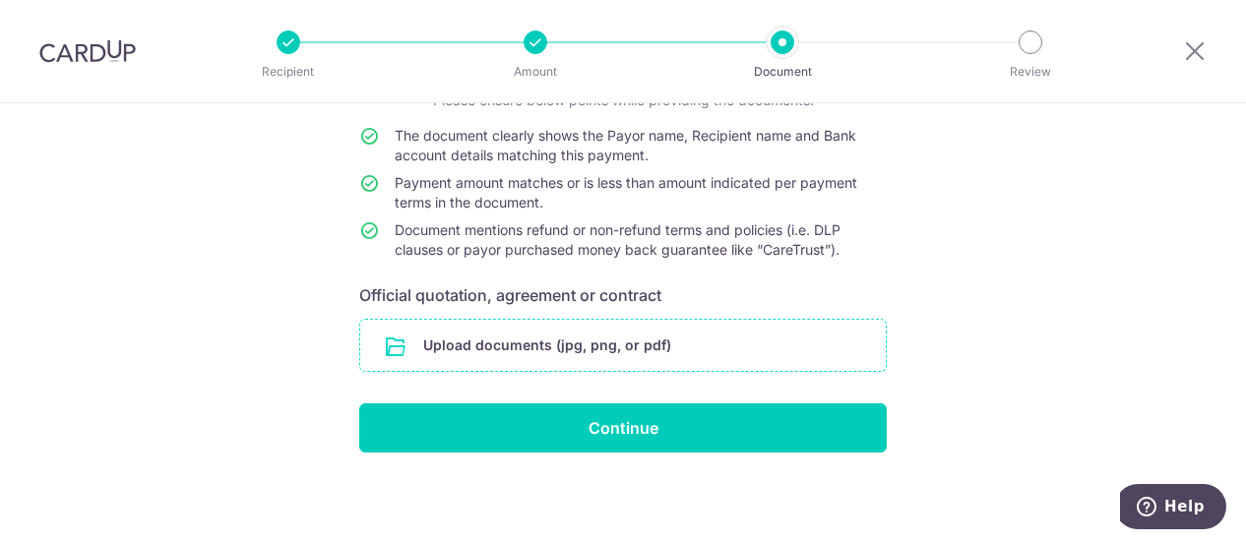
click at [437, 341] on input "file" at bounding box center [623, 345] width 526 height 51
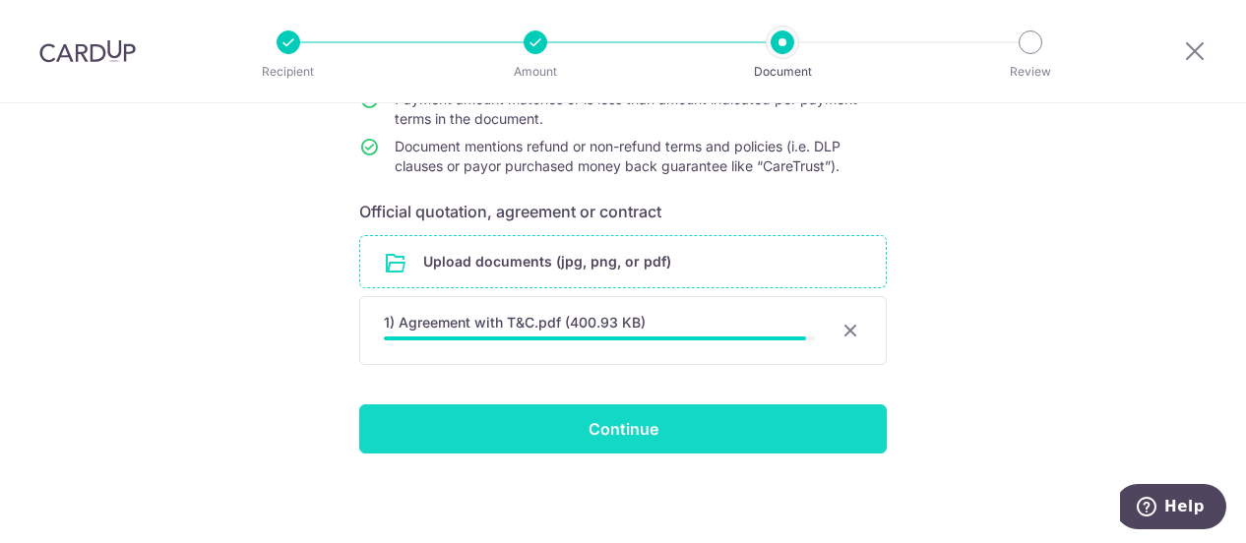
scroll to position [243, 0]
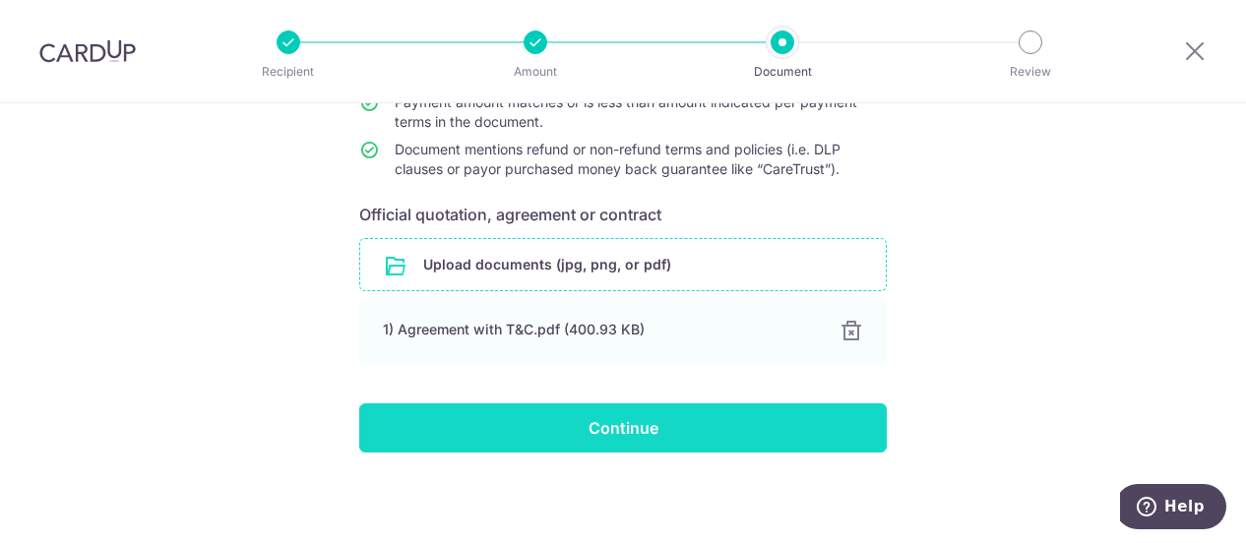
click at [570, 444] on input "Continue" at bounding box center [623, 428] width 528 height 49
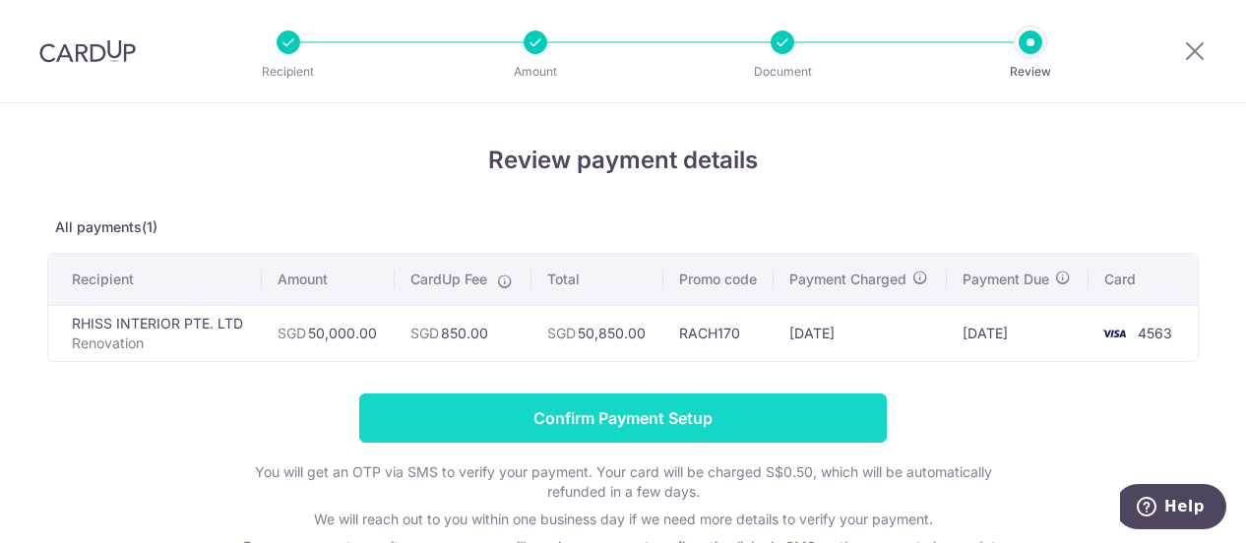
click at [560, 416] on input "Confirm Payment Setup" at bounding box center [623, 418] width 528 height 49
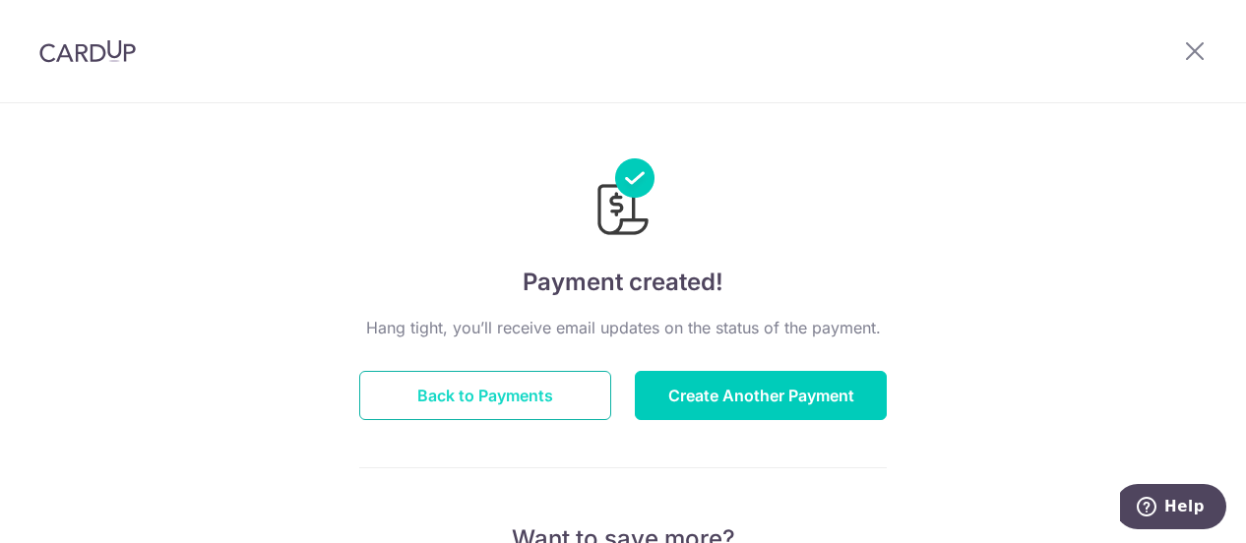
click at [482, 399] on button "Back to Payments" at bounding box center [485, 395] width 252 height 49
